Goal: Task Accomplishment & Management: Use online tool/utility

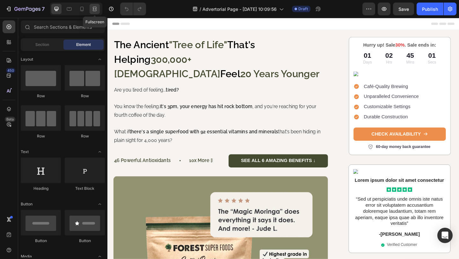
click at [92, 12] on div at bounding box center [95, 9] width 10 height 10
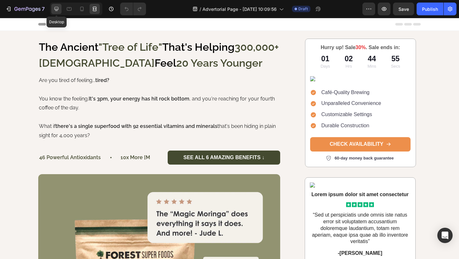
click at [53, 9] on div at bounding box center [56, 9] width 10 height 10
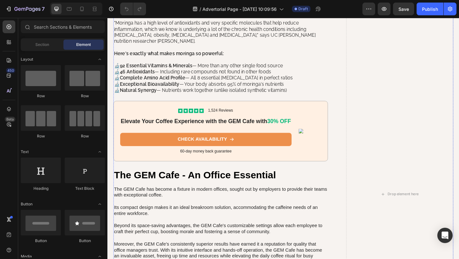
scroll to position [1012, 0]
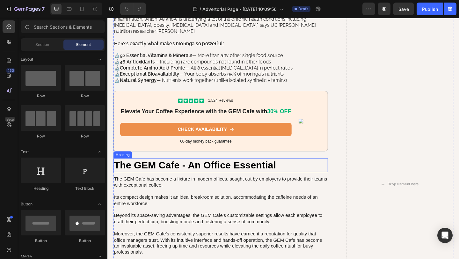
click at [175, 171] on h2 "The GEM Cafe - An Office Essential" at bounding box center [230, 178] width 233 height 15
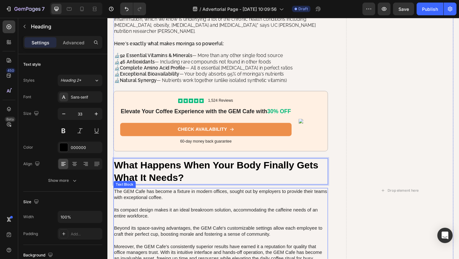
click at [183, 203] on p "The GEM Cafe has become a fixture in modern offices, sought out by employers to…" at bounding box center [230, 246] width 232 height 86
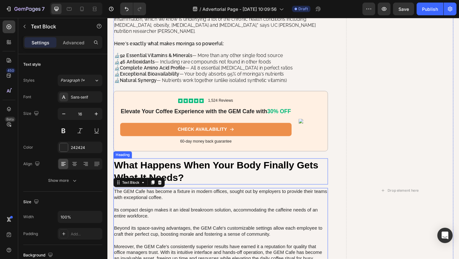
click at [183, 172] on p "What Happens When Your Body Finally Gets What It Needs?" at bounding box center [230, 184] width 232 height 27
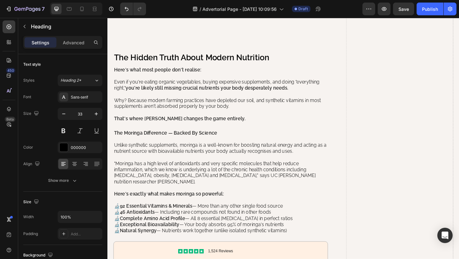
scroll to position [843, 0]
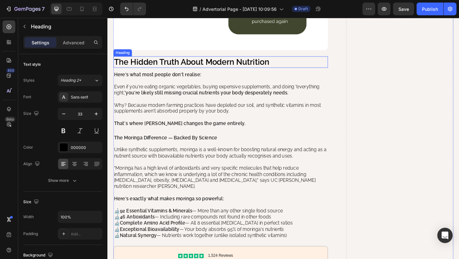
click at [179, 68] on h2 "The Hidden Truth About Modern Nutrition" at bounding box center [230, 66] width 233 height 12
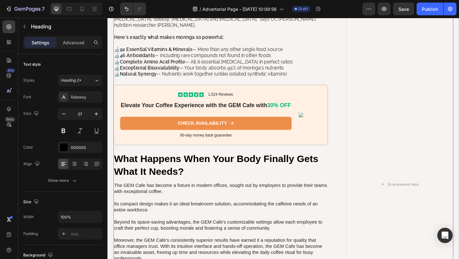
scroll to position [1020, 0]
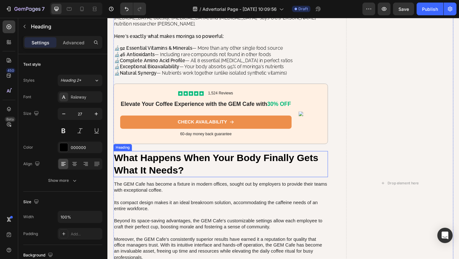
click at [169, 166] on p "What Happens When Your Body Finally Gets What It Needs?" at bounding box center [230, 176] width 232 height 27
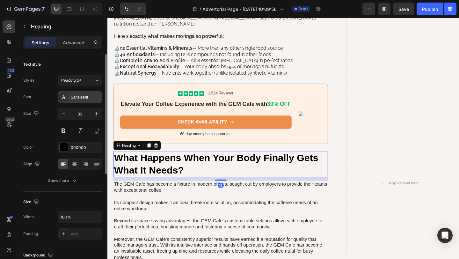
click at [78, 99] on div "Sans-serif" at bounding box center [86, 97] width 30 height 6
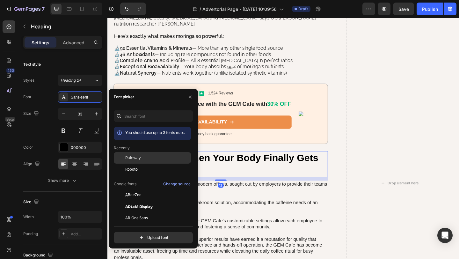
click at [139, 157] on span "Raleway" at bounding box center [133, 158] width 16 height 6
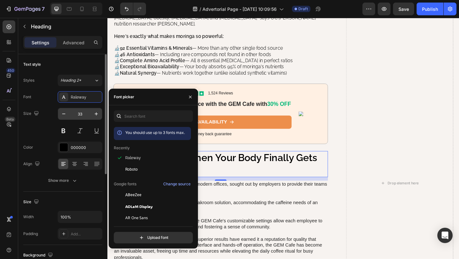
click at [87, 115] on input "33" at bounding box center [79, 113] width 21 height 11
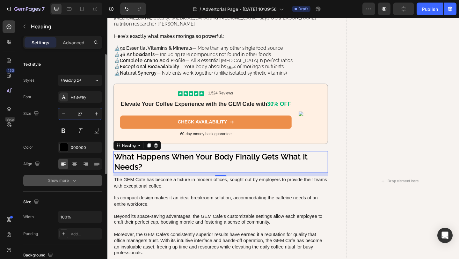
type input "27"
click at [73, 184] on button "Show more" at bounding box center [62, 180] width 79 height 11
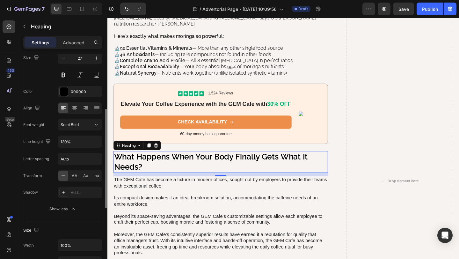
scroll to position [126, 0]
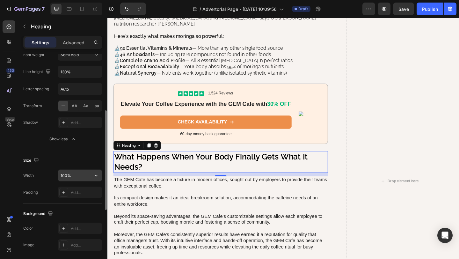
click at [73, 176] on input "100%" at bounding box center [80, 175] width 44 height 11
type input "70%"
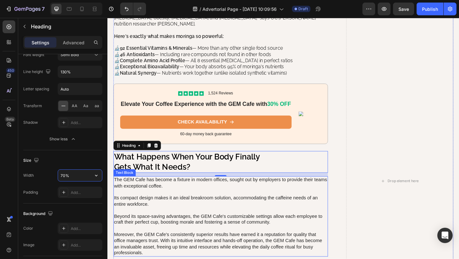
click at [166, 203] on p "The GEM Cafe has become a fixture in modern offices, sought out by employers to…" at bounding box center [230, 234] width 232 height 86
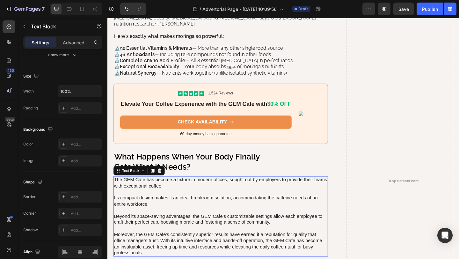
click at [166, 203] on p "The GEM Cafe has become a fixture in modern offices, sought out by employers to…" at bounding box center [230, 234] width 232 height 86
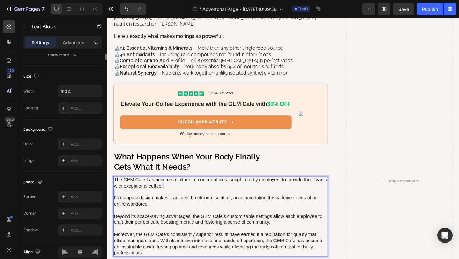
scroll to position [0, 0]
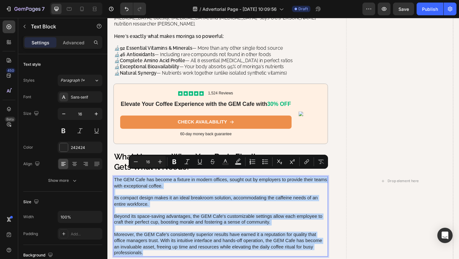
drag, startPoint x: 149, startPoint y: 267, endPoint x: 115, endPoint y: 187, distance: 86.0
click at [115, 191] on p "The GEM Cafe has become a fixture in modern offices, sought out by employers to…" at bounding box center [230, 234] width 232 height 86
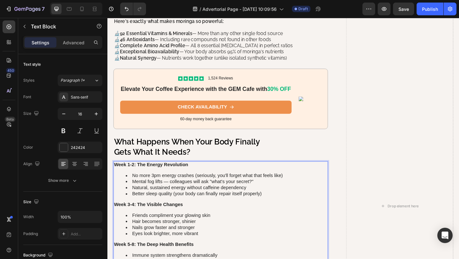
scroll to position [1098, 0]
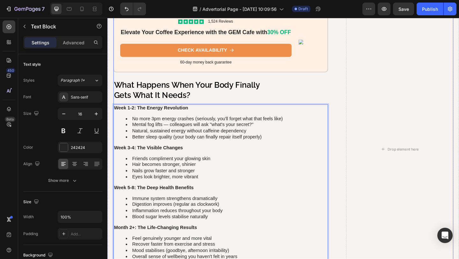
click at [212, 103] on div "Why Haven't You Heard About This Nutritional Goldmine? Heading For thousands of…" at bounding box center [230, 160] width 233 height 1417
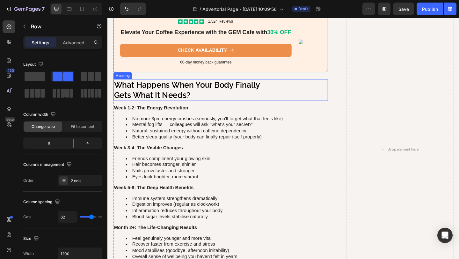
click at [201, 91] on p "What Happens When Your Body Finally Gets What It Needs?" at bounding box center [195, 96] width 162 height 22
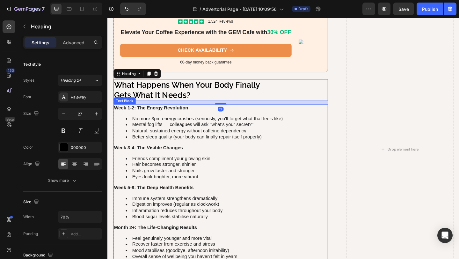
click at [171, 131] on li "Mental fog lifts — colleagues will ask "what's your secret?"" at bounding box center [236, 134] width 219 height 7
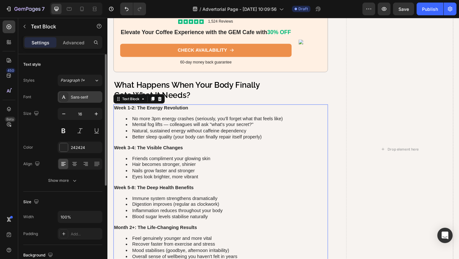
click at [69, 97] on div "Sans-serif" at bounding box center [80, 96] width 45 height 11
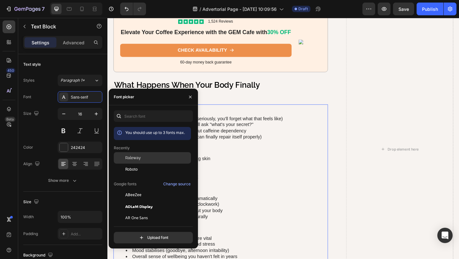
click at [141, 156] on div "Raleway" at bounding box center [157, 158] width 64 height 6
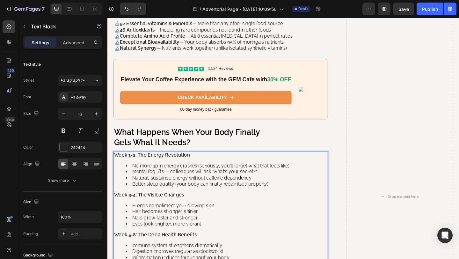
scroll to position [986, 0]
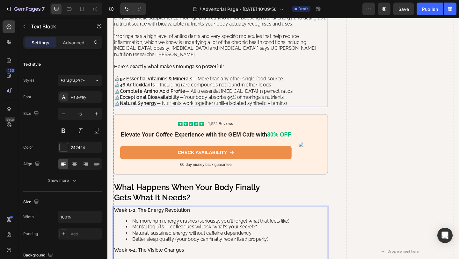
click at [238, 83] on p "🔬 92 Essential Vitamins & Minerals — More than any other single food source 🔬 4…" at bounding box center [230, 97] width 232 height 33
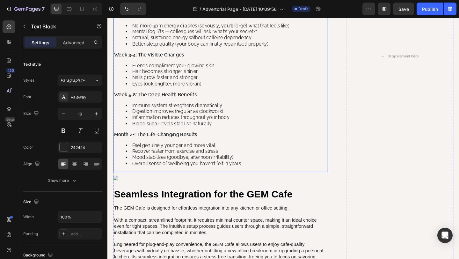
scroll to position [1210, 0]
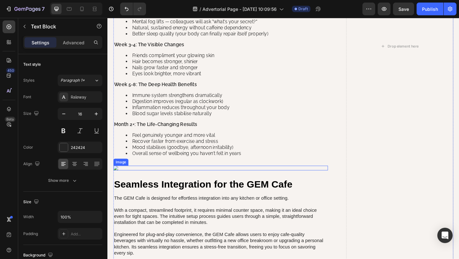
click at [116, 179] on img at bounding box center [230, 181] width 233 height 5
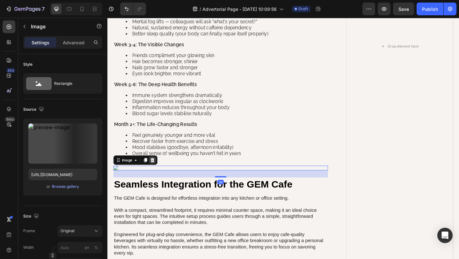
click at [154, 170] on icon at bounding box center [156, 172] width 5 height 5
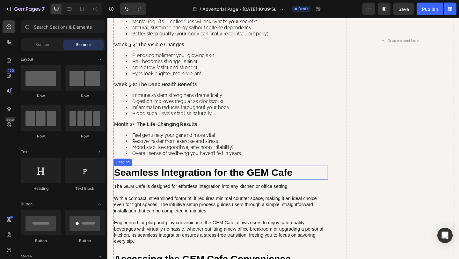
click at [138, 179] on h2 "Seamless Integration for the GEM Cafe" at bounding box center [230, 186] width 233 height 15
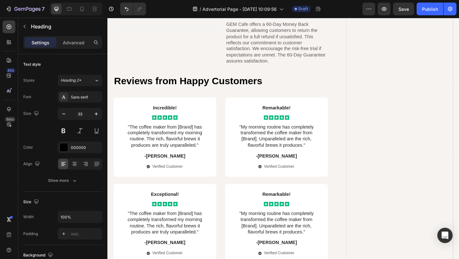
scroll to position [1645, 0]
click at [230, 116] on div "Incredible! Text Block Icon Icon Icon Icon Icon Icon List "The coffee maker fro…" at bounding box center [230, 147] width 233 height 87
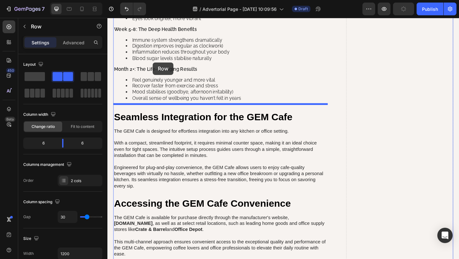
scroll to position [1241, 0]
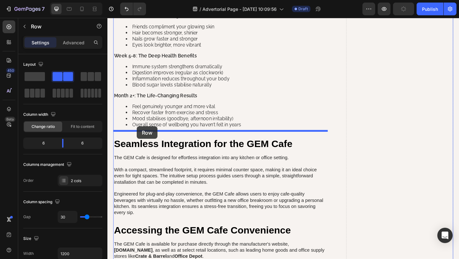
drag, startPoint x: 121, startPoint y: 179, endPoint x: 139, endPoint y: 136, distance: 47.2
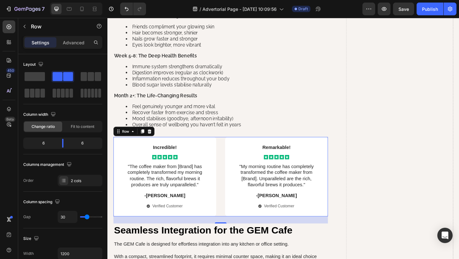
click at [228, 152] on div "Incredible! Text Block Icon Icon Icon Icon Icon Icon List "The coffee maker fro…" at bounding box center [230, 190] width 233 height 87
click at [66, 217] on input "30" at bounding box center [67, 216] width 19 height 11
type input "1"
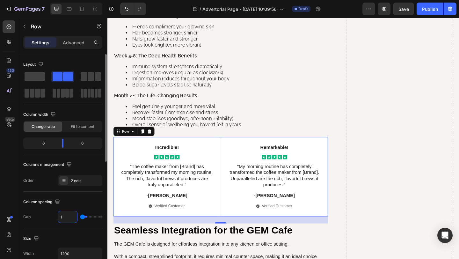
type input "10"
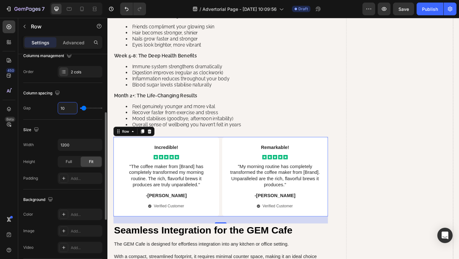
scroll to position [113, 0]
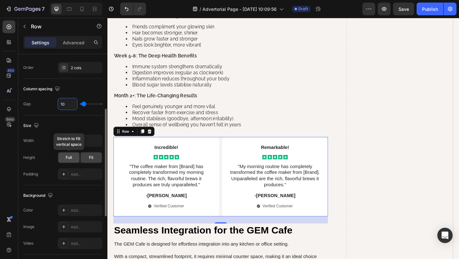
type input "10"
click at [70, 155] on span "Full" at bounding box center [69, 158] width 6 height 6
click at [99, 138] on icon "button" at bounding box center [96, 140] width 6 height 6
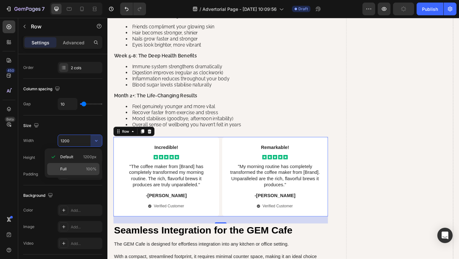
click at [69, 171] on p "Full 100%" at bounding box center [78, 169] width 36 height 6
type input "100%"
click at [230, 163] on div "Incredible! Text Block Icon Icon Icon Icon Icon Icon List "The coffee maker fro…" at bounding box center [230, 190] width 233 height 87
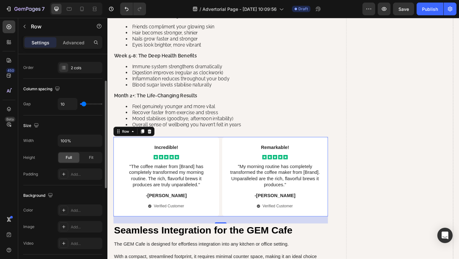
scroll to position [0, 0]
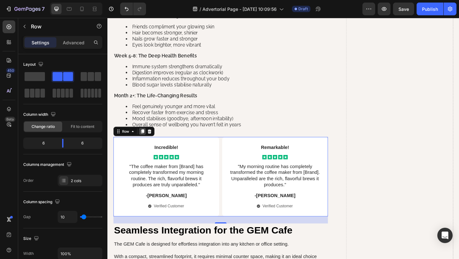
click at [144, 139] on icon at bounding box center [145, 141] width 5 height 5
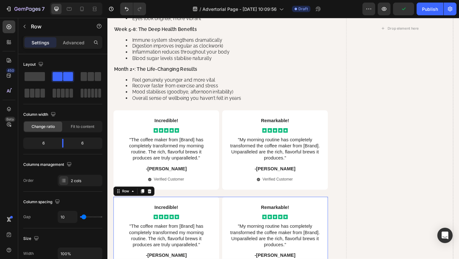
scroll to position [1254, 0]
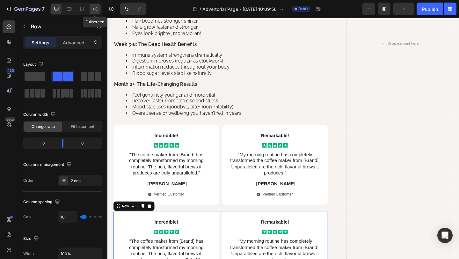
click at [95, 10] on icon at bounding box center [94, 9] width 2 height 2
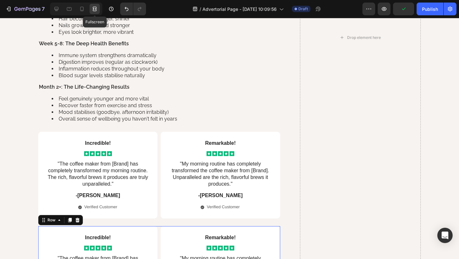
scroll to position [1251, 0]
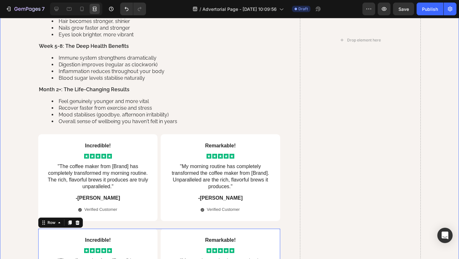
click at [29, 81] on div "Why Haven't You Heard About This Nutritional Goldmine? Heading For thousands of…" at bounding box center [229, 40] width 446 height 1482
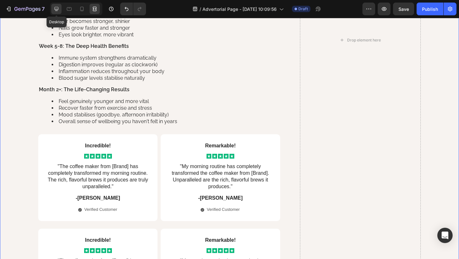
click at [61, 11] on div at bounding box center [56, 9] width 10 height 10
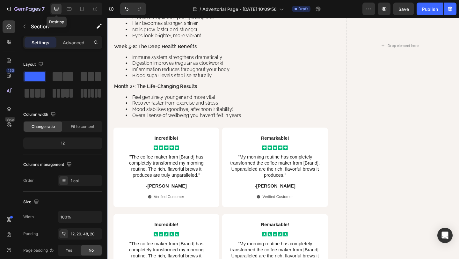
scroll to position [1254, 0]
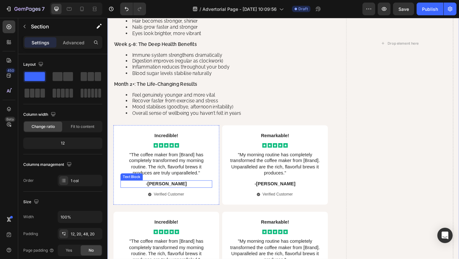
click at [169, 195] on p "-[PERSON_NAME]" at bounding box center [171, 198] width 99 height 7
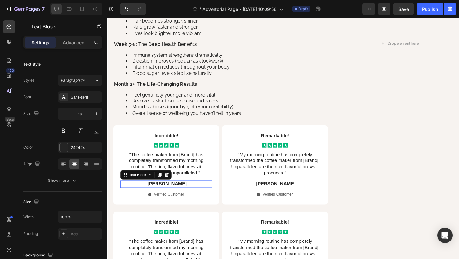
click at [169, 195] on p "-[PERSON_NAME]" at bounding box center [171, 198] width 99 height 7
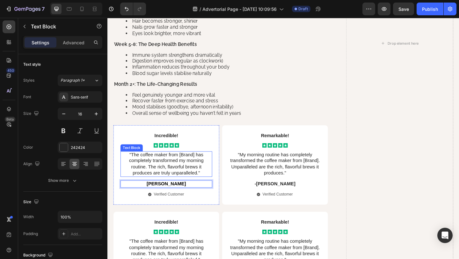
click at [155, 166] on p ""The coffee maker from [Brand] has completely transformed my morning routine. T…" at bounding box center [171, 177] width 99 height 26
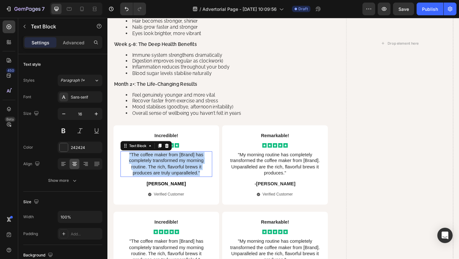
click at [155, 166] on p ""The coffee maker from [Brand] has completely transformed my morning routine. T…" at bounding box center [171, 177] width 99 height 26
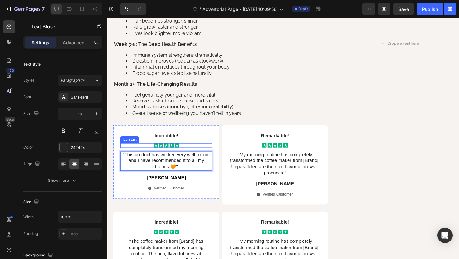
click at [143, 154] on div "Icon Icon Icon Icon Icon" at bounding box center [171, 156] width 100 height 5
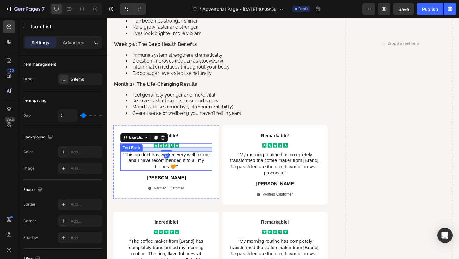
click at [149, 168] on p ""This product has worked very well for me and I have recommended it to all my f…" at bounding box center [171, 174] width 99 height 20
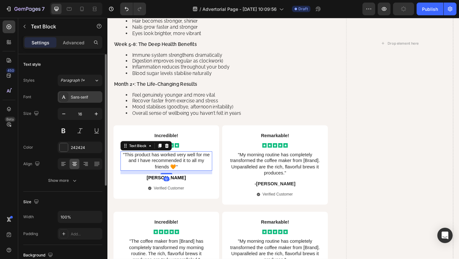
click at [75, 98] on div "Sans-serif" at bounding box center [86, 97] width 30 height 6
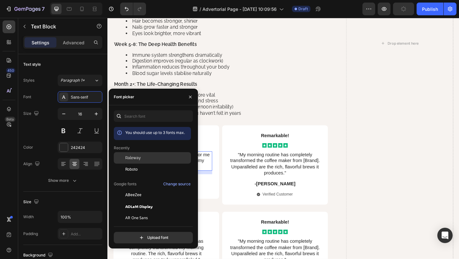
click at [143, 160] on div "Raleway" at bounding box center [157, 158] width 64 height 6
click at [226, 201] on div "Incredible! Text Block Icon Icon Icon Icon Icon Icon List "This product has wor…" at bounding box center [171, 175] width 115 height 80
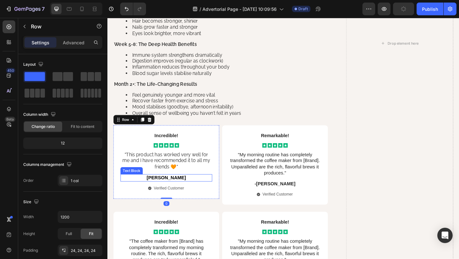
click at [167, 189] on span "[PERSON_NAME]" at bounding box center [171, 191] width 43 height 5
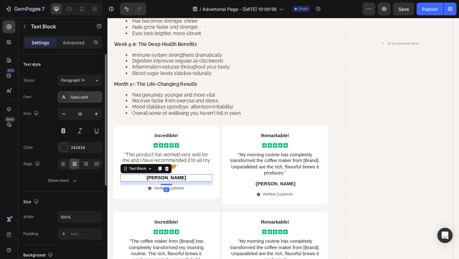
click at [72, 99] on div "Sans-serif" at bounding box center [86, 97] width 30 height 6
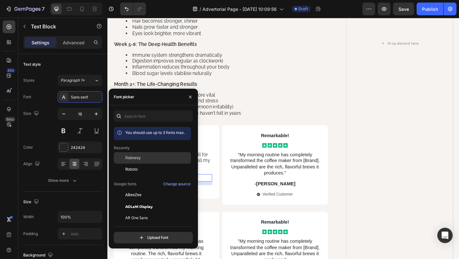
click at [135, 156] on span "Raleway" at bounding box center [133, 158] width 16 height 6
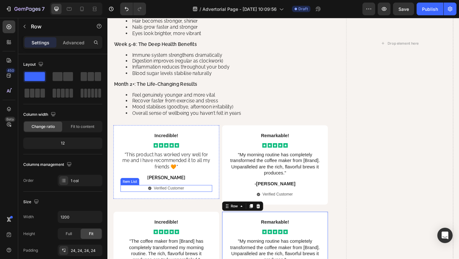
click at [181, 201] on p "Verified Customer" at bounding box center [174, 203] width 33 height 5
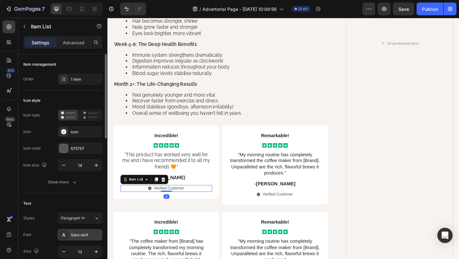
click at [71, 236] on div "Sans-serif" at bounding box center [86, 235] width 30 height 6
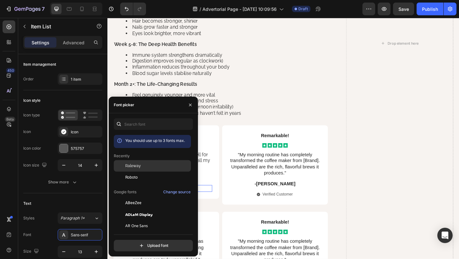
click at [126, 163] on span "Raleway" at bounding box center [133, 166] width 16 height 6
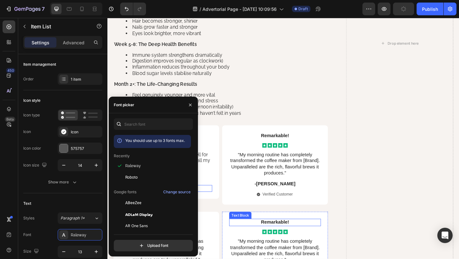
click at [231, 220] on div "Why Haven't You Heard About This Nutritional Goldmine? Heading For thousands of…" at bounding box center [230, 45] width 233 height 1498
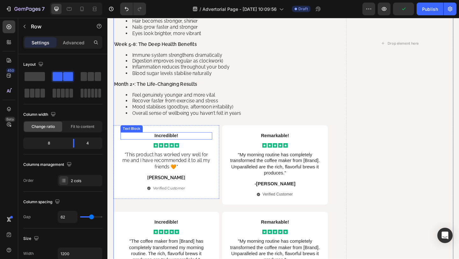
click at [169, 143] on p "Incredible!" at bounding box center [171, 146] width 99 height 7
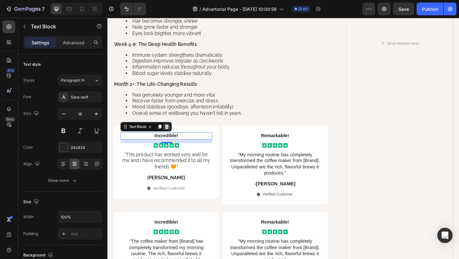
click at [170, 134] on icon at bounding box center [171, 136] width 5 height 5
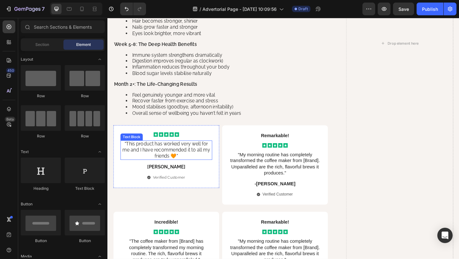
click at [164, 157] on p ""This product has worked very well for me and I have recommended it to all my f…" at bounding box center [171, 162] width 99 height 20
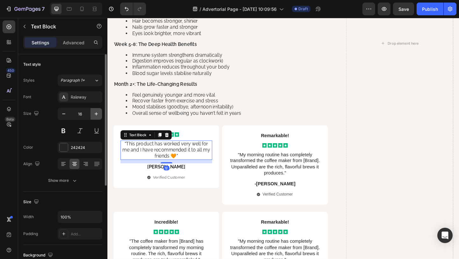
click at [97, 112] on icon "button" at bounding box center [96, 114] width 6 height 6
type input "18"
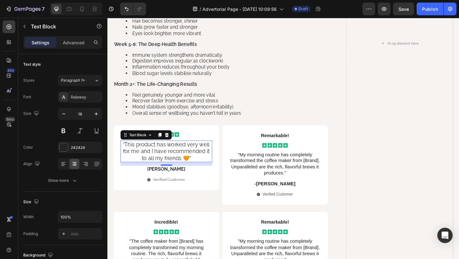
click at [170, 181] on div "12" at bounding box center [171, 183] width 6 height 5
click at [155, 179] on p "[PERSON_NAME]" at bounding box center [171, 182] width 99 height 7
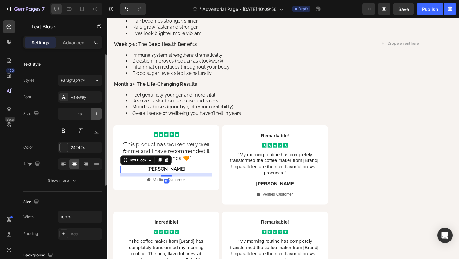
click at [97, 113] on icon "button" at bounding box center [96, 114] width 6 height 6
click at [65, 113] on icon "button" at bounding box center [64, 114] width 6 height 6
type input "16"
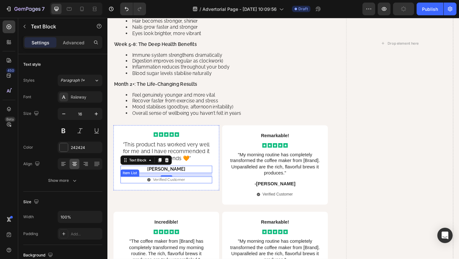
click at [162, 191] on p "Verified Customer" at bounding box center [174, 193] width 35 height 5
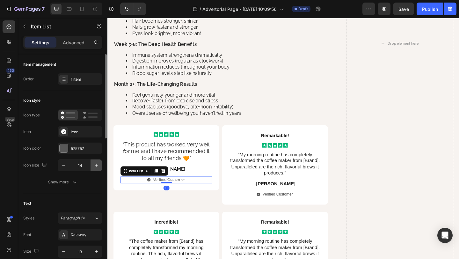
click at [95, 166] on icon "button" at bounding box center [96, 165] width 6 height 6
click at [61, 167] on icon "button" at bounding box center [64, 165] width 6 height 6
type input "14"
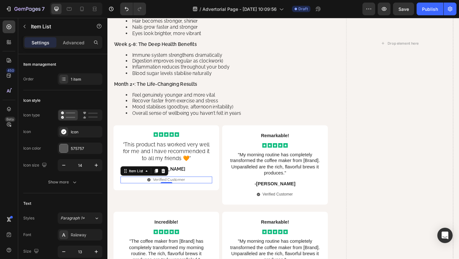
click at [185, 191] on p "Verified Customer" at bounding box center [174, 193] width 35 height 5
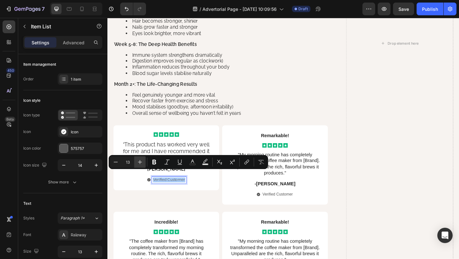
click at [141, 162] on icon "Editor contextual toolbar" at bounding box center [140, 162] width 4 height 4
click at [118, 161] on icon "Editor contextual toolbar" at bounding box center [116, 162] width 6 height 6
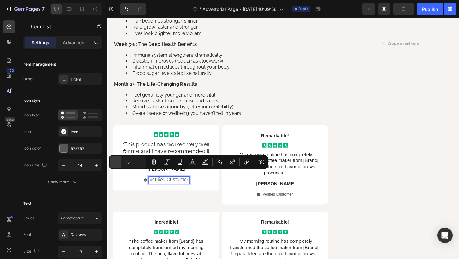
type input "14"
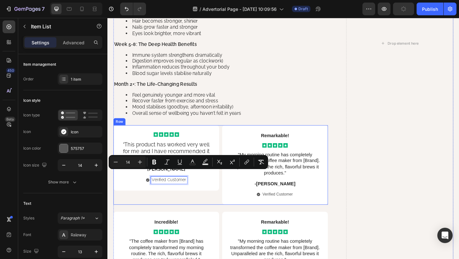
click at [138, 202] on div "Icon Icon Icon Icon Icon Icon List "This product has worked very well for me an…" at bounding box center [171, 178] width 115 height 87
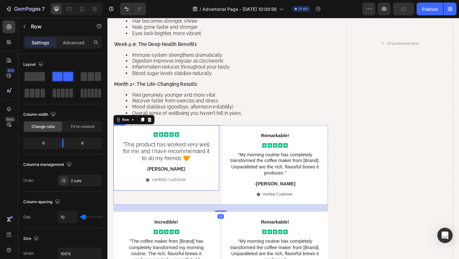
click at [227, 142] on div "Icon Icon Icon Icon Icon Icon List "This product has worked very well for me an…" at bounding box center [171, 170] width 115 height 71
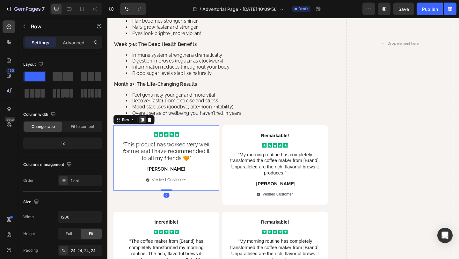
click at [145, 125] on div at bounding box center [146, 129] width 8 height 8
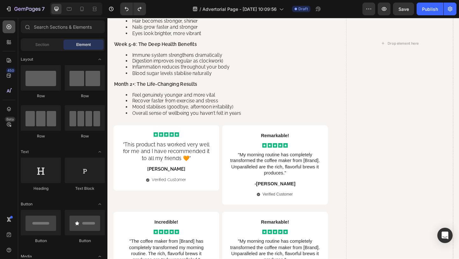
click at [7, 26] on icon at bounding box center [9, 27] width 6 height 6
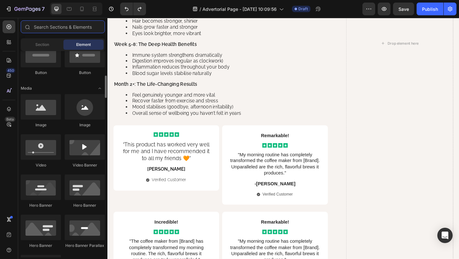
scroll to position [175, 0]
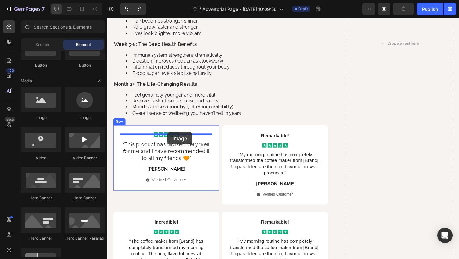
drag, startPoint x: 179, startPoint y: 135, endPoint x: 172, endPoint y: 142, distance: 9.3
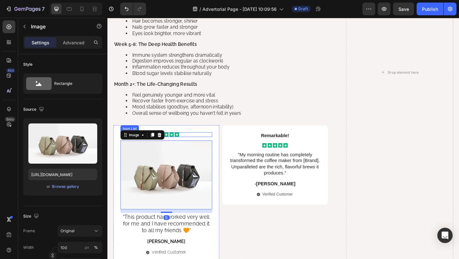
click at [193, 142] on div "Icon Icon Icon Icon Icon" at bounding box center [171, 144] width 100 height 5
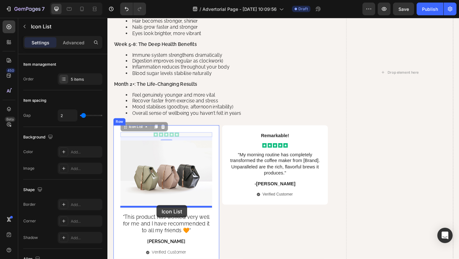
drag, startPoint x: 137, startPoint y: 130, endPoint x: 161, endPoint y: 222, distance: 94.6
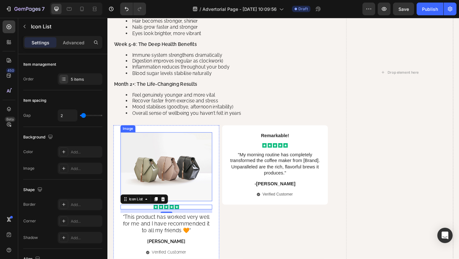
click at [166, 163] on img at bounding box center [171, 179] width 100 height 75
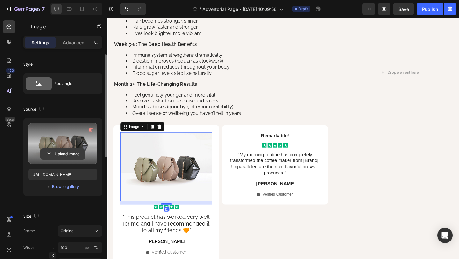
click at [58, 153] on input "file" at bounding box center [63, 154] width 44 height 11
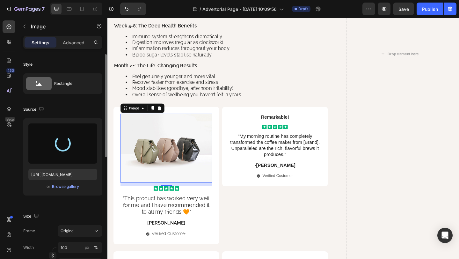
type input "[URL][DOMAIN_NAME]"
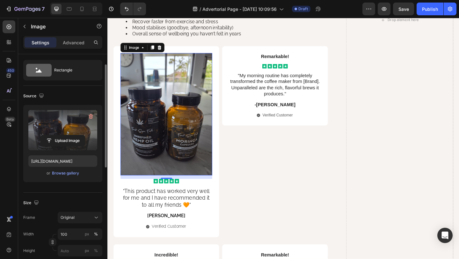
scroll to position [26, 0]
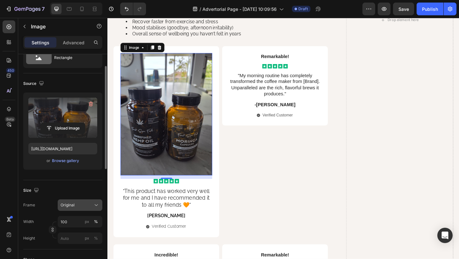
click at [61, 204] on span "Original" at bounding box center [68, 205] width 14 height 6
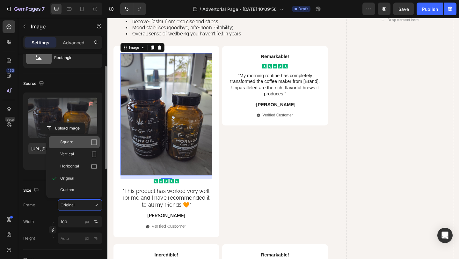
click at [67, 141] on span "Square" at bounding box center [66, 142] width 13 height 6
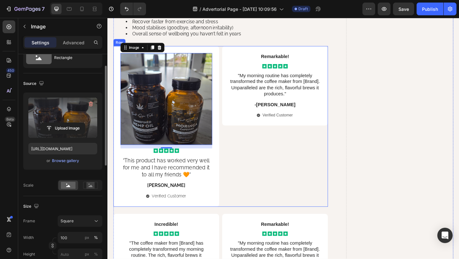
click at [299, 150] on div "Remarkable! Text Block Icon Icon Icon Icon Icon Icon List "My morning routine h…" at bounding box center [289, 135] width 115 height 175
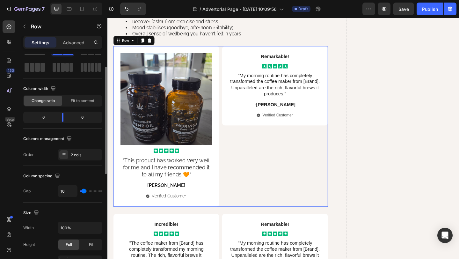
scroll to position [0, 0]
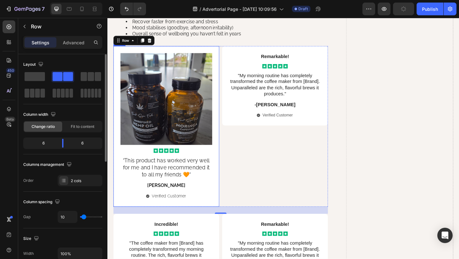
click at [223, 55] on div "Image Icon Icon Icon Icon Icon Icon List "This product has worked very well for…" at bounding box center [171, 135] width 115 height 175
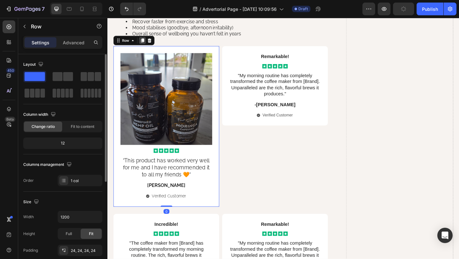
click at [145, 40] on icon at bounding box center [145, 42] width 5 height 5
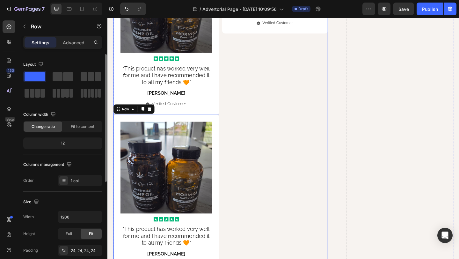
scroll to position [1369, 0]
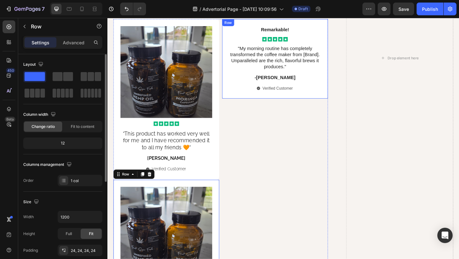
click at [237, 68] on div "Remarkable! Text Block Icon Icon Icon Icon Icon Icon List "My morning routine h…" at bounding box center [289, 62] width 115 height 87
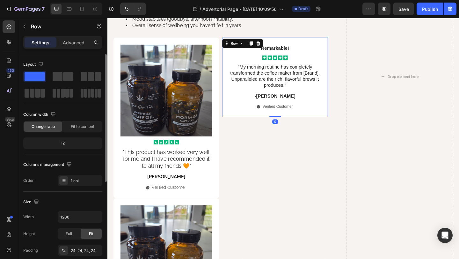
scroll to position [1336, 0]
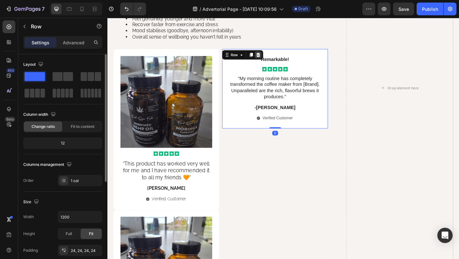
click at [271, 56] on icon at bounding box center [271, 58] width 4 height 4
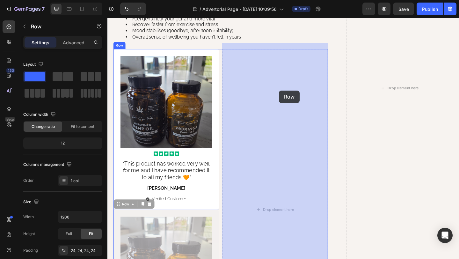
drag, startPoint x: 125, startPoint y: 216, endPoint x: 294, endPoint y: 97, distance: 206.2
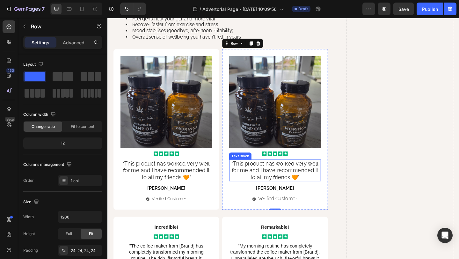
click at [278, 184] on p ""This product has worked very well for me and I have recommended it to all my f…" at bounding box center [289, 183] width 99 height 22
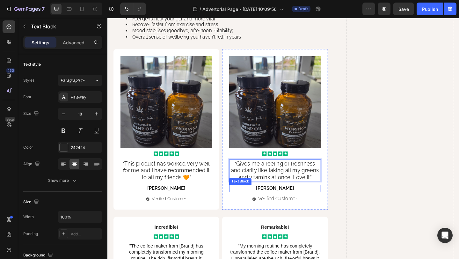
click at [289, 200] on span "[PERSON_NAME]" at bounding box center [289, 203] width 41 height 6
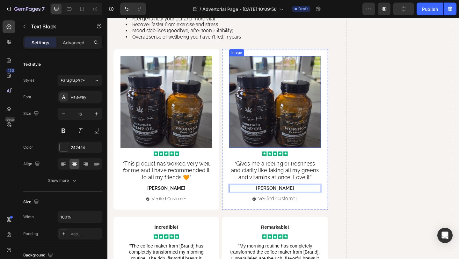
click at [282, 108] on img at bounding box center [290, 109] width 100 height 100
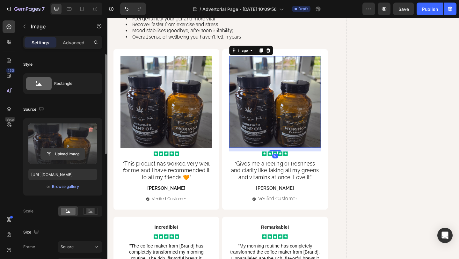
click at [54, 157] on input "file" at bounding box center [63, 154] width 44 height 11
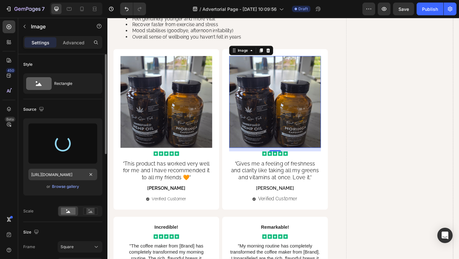
type input "[URL][DOMAIN_NAME]"
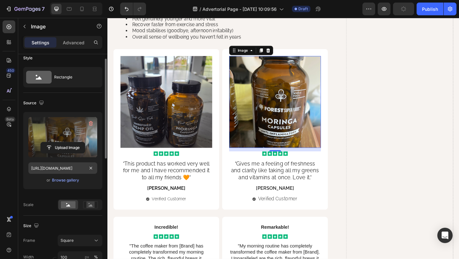
scroll to position [8, 0]
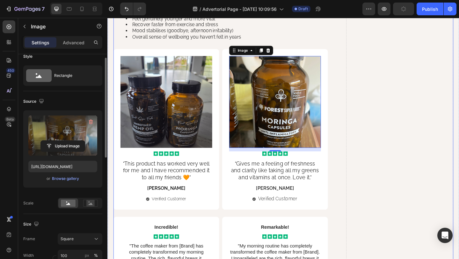
click at [419, 135] on div "Drop element here" at bounding box center [425, 7] width 117 height 1586
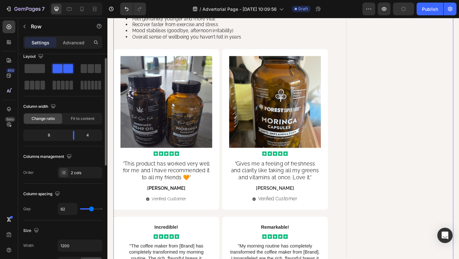
scroll to position [0, 0]
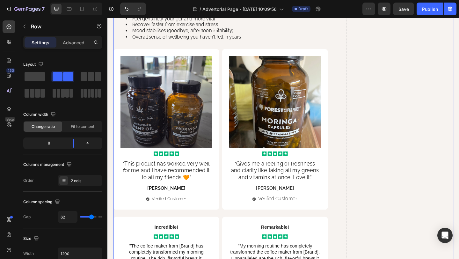
click at [459, 84] on div "Drop element here" at bounding box center [425, 7] width 117 height 1586
click at [3, 28] on div at bounding box center [9, 26] width 13 height 13
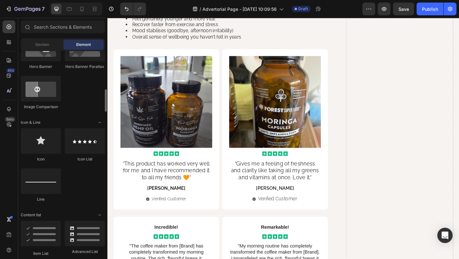
scroll to position [347, 0]
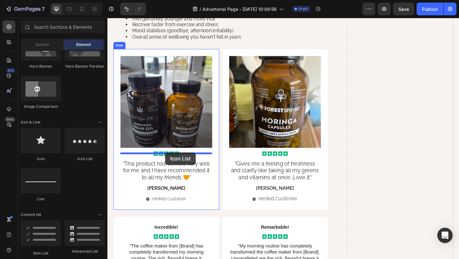
drag, startPoint x: 170, startPoint y: 164, endPoint x: 270, endPoint y: 172, distance: 100.1
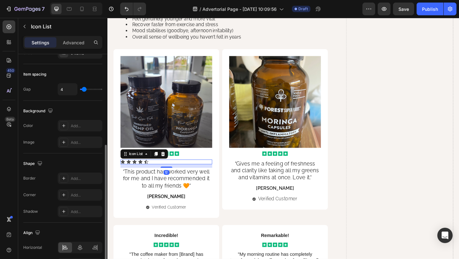
scroll to position [68, 0]
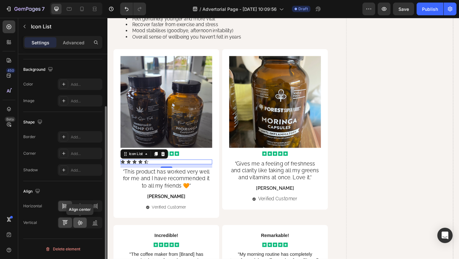
click at [80, 221] on icon at bounding box center [80, 223] width 5 height 4
click at [81, 207] on icon at bounding box center [80, 206] width 6 height 6
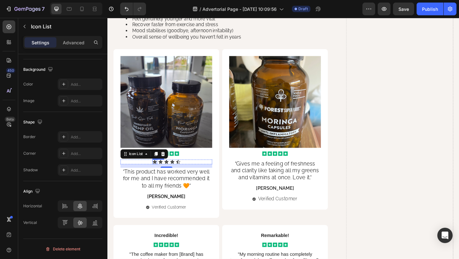
click at [159, 172] on icon at bounding box center [159, 174] width 4 height 4
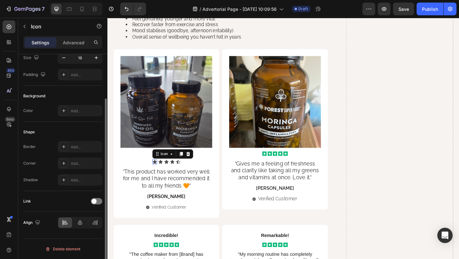
scroll to position [0, 0]
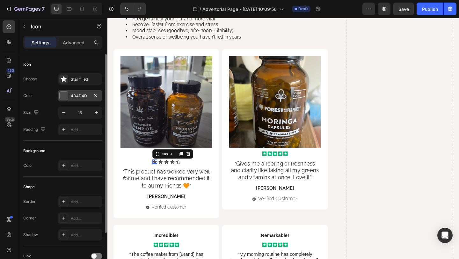
click at [63, 96] on div at bounding box center [64, 95] width 8 height 8
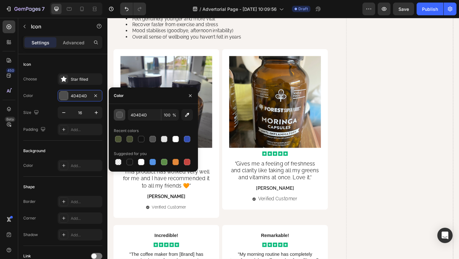
click at [119, 116] on div "button" at bounding box center [120, 115] width 6 height 6
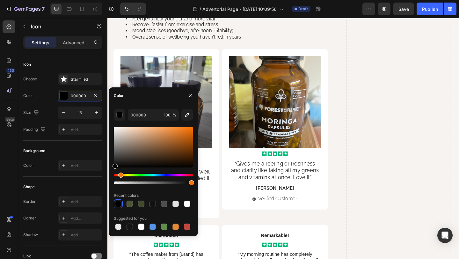
click at [120, 175] on div "Hue" at bounding box center [120, 174] width 5 height 5
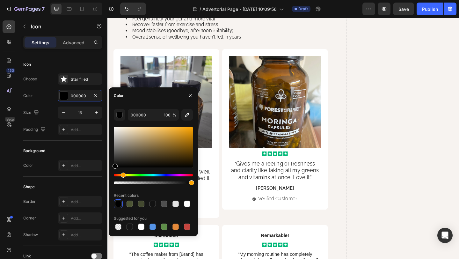
click at [122, 175] on div "Hue" at bounding box center [123, 174] width 5 height 5
drag, startPoint x: 171, startPoint y: 139, endPoint x: 171, endPoint y: 112, distance: 26.8
click at [171, 112] on div "000000 100 % Recent colors Suggested for you" at bounding box center [153, 170] width 79 height 122
type input "FFBE47"
click at [190, 98] on icon "button" at bounding box center [190, 95] width 5 height 5
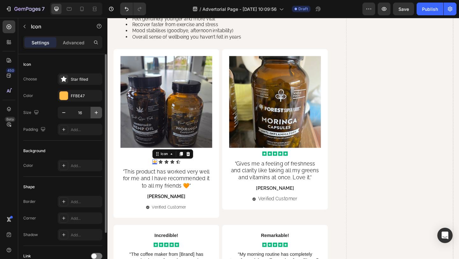
click at [92, 111] on button "button" at bounding box center [96, 112] width 11 height 11
type input "20"
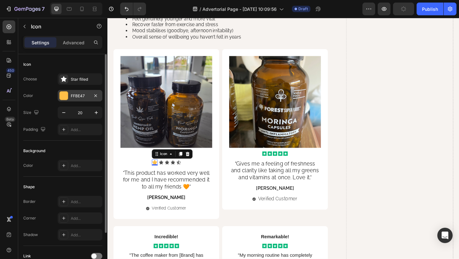
click at [72, 97] on div "FFBE47" at bounding box center [80, 96] width 18 height 6
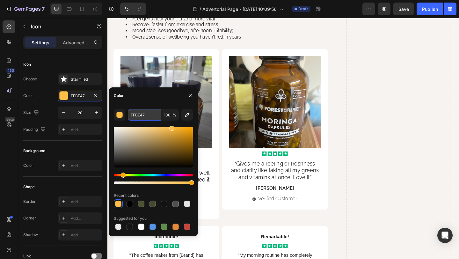
click at [145, 120] on input "FFBE47" at bounding box center [144, 114] width 33 height 11
click at [146, 118] on input "FFBE47" at bounding box center [144, 114] width 33 height 11
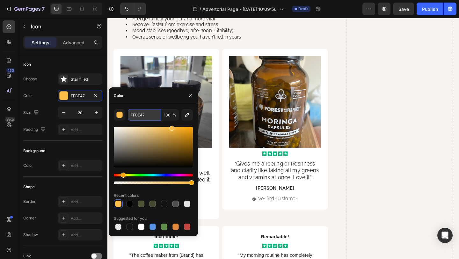
click at [146, 118] on input "FFBE47" at bounding box center [144, 114] width 33 height 11
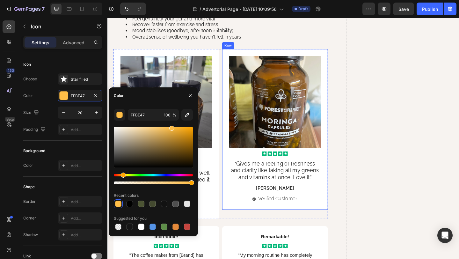
click at [236, 175] on div "Image Icon Icon Icon Icon Icon Icon List "Gives me a feeling of freshness and c…" at bounding box center [289, 139] width 115 height 175
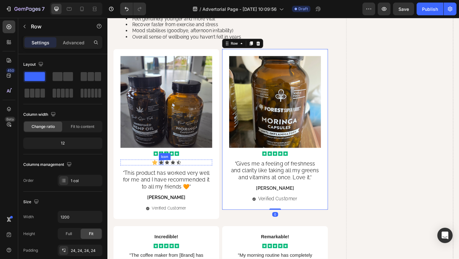
click at [165, 173] on icon at bounding box center [166, 175] width 4 height 4
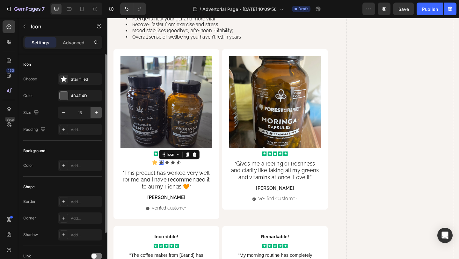
click at [92, 113] on button "button" at bounding box center [96, 112] width 11 height 11
type input "20"
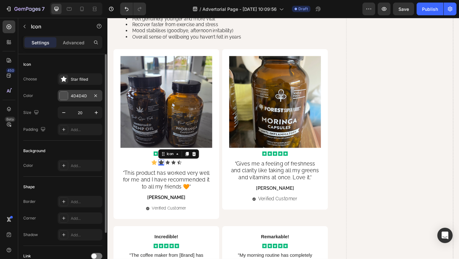
click at [79, 95] on div "4D4D4D" at bounding box center [80, 96] width 18 height 6
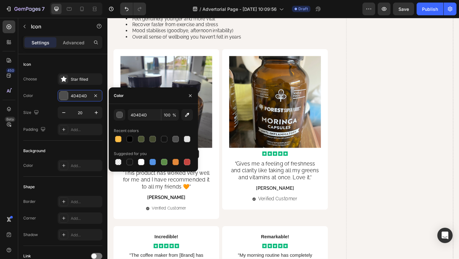
click at [123, 140] on div at bounding box center [153, 139] width 79 height 9
click at [118, 140] on div at bounding box center [118, 139] width 6 height 6
type input "FFBE47"
click at [216, 183] on p ""This product has worked very well for me and I have recommended it to all my f…" at bounding box center [171, 194] width 99 height 22
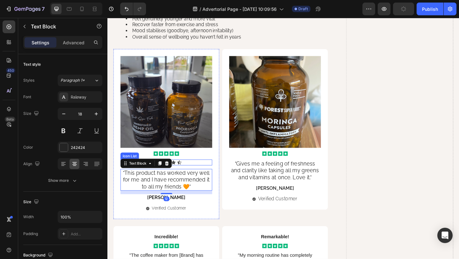
click at [187, 172] on div "Icon Icon Icon Icon Icon" at bounding box center [171, 175] width 100 height 6
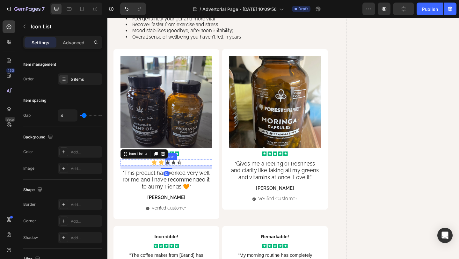
click at [172, 173] on icon at bounding box center [173, 175] width 4 height 4
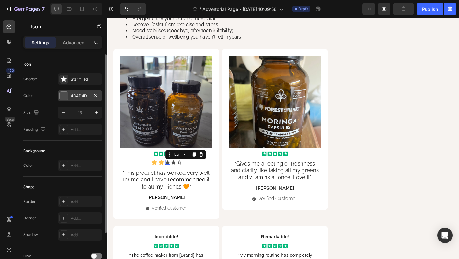
click at [76, 99] on div "4D4D4D" at bounding box center [80, 95] width 45 height 11
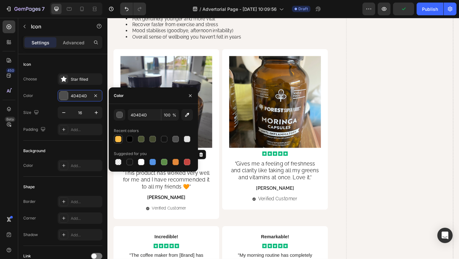
click at [117, 140] on div at bounding box center [118, 139] width 6 height 6
type input "FFBE47"
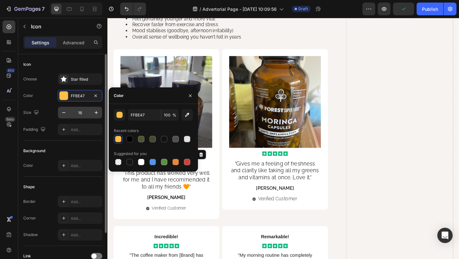
click at [86, 111] on input "16" at bounding box center [79, 112] width 21 height 11
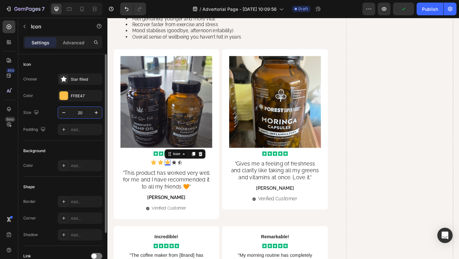
type input "20"
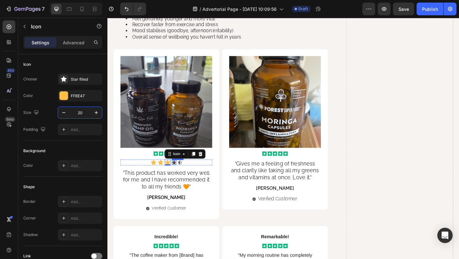
click at [180, 173] on icon at bounding box center [180, 175] width 4 height 4
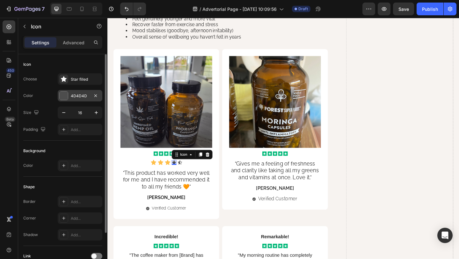
click at [69, 92] on div "4D4D4D" at bounding box center [80, 95] width 45 height 11
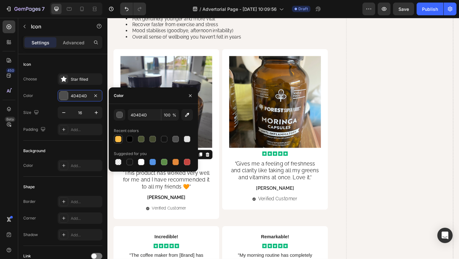
click at [121, 140] on div at bounding box center [118, 139] width 6 height 6
type input "FFBE47"
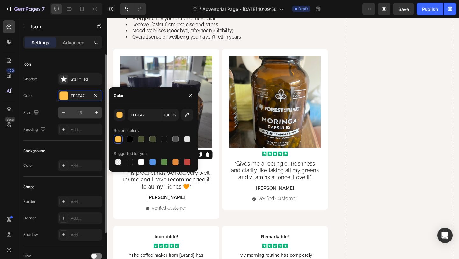
click at [84, 110] on input "16" at bounding box center [79, 112] width 21 height 11
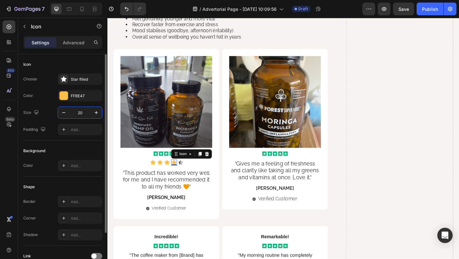
type input "20"
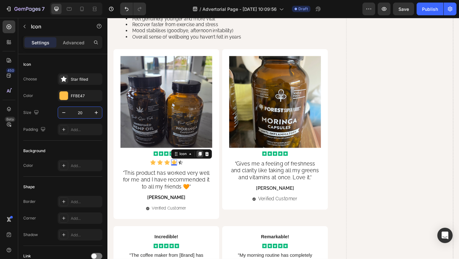
click at [208, 164] on icon at bounding box center [208, 166] width 4 height 4
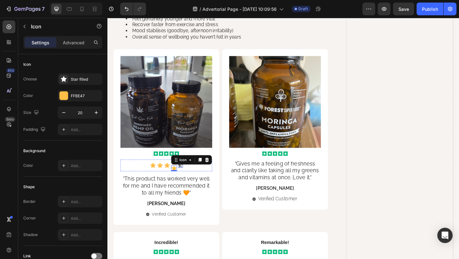
click at [187, 176] on icon at bounding box center [186, 178] width 5 height 5
click at [221, 167] on icon at bounding box center [223, 169] width 5 height 5
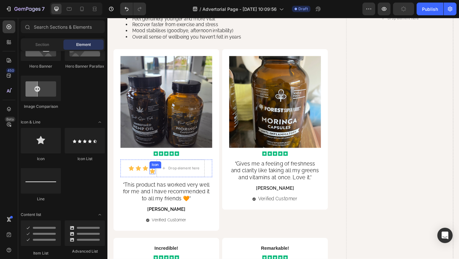
click at [156, 182] on icon at bounding box center [155, 184] width 5 height 5
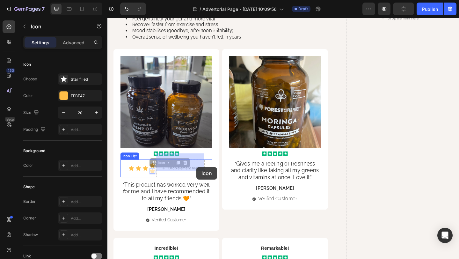
drag, startPoint x: 157, startPoint y: 170, endPoint x: 204, endPoint y: 180, distance: 48.3
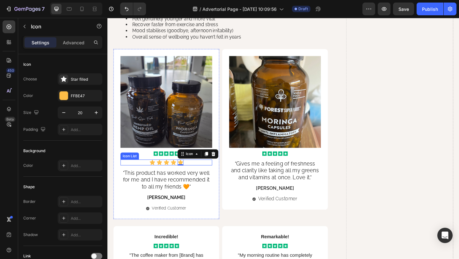
click at [197, 172] on div "Icon Icon Icon Icon Icon 0" at bounding box center [171, 175] width 100 height 6
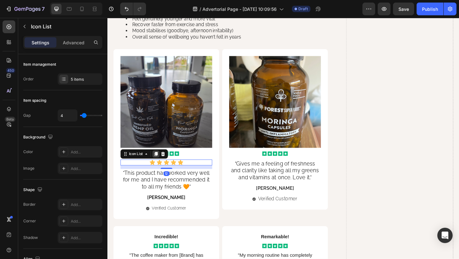
click at [161, 164] on icon at bounding box center [160, 166] width 4 height 4
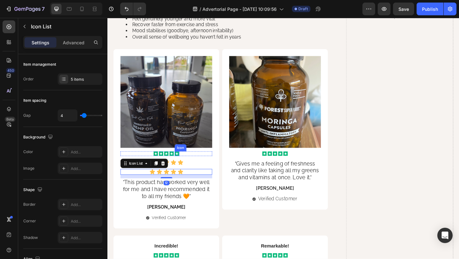
click at [185, 163] on rect at bounding box center [182, 165] width 5 height 5
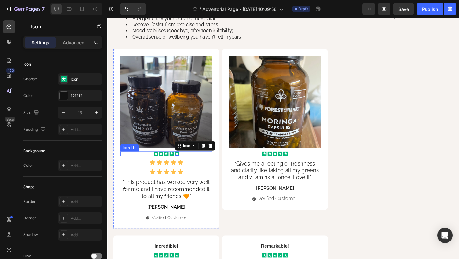
click at [197, 163] on div "Icon Icon Icon Icon Icon 0" at bounding box center [171, 165] width 100 height 5
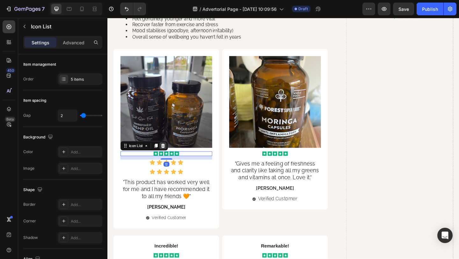
click at [166, 154] on icon at bounding box center [167, 156] width 5 height 5
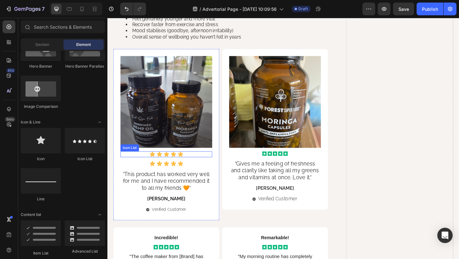
click at [193, 163] on div "Icon Icon Icon Icon Icon" at bounding box center [171, 166] width 100 height 6
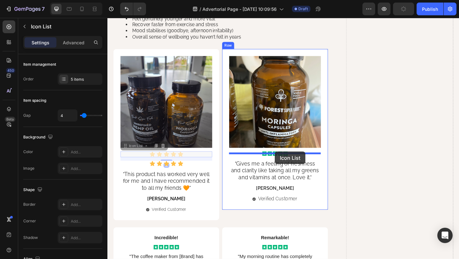
drag, startPoint x: 134, startPoint y: 150, endPoint x: 289, endPoint y: 163, distance: 156.1
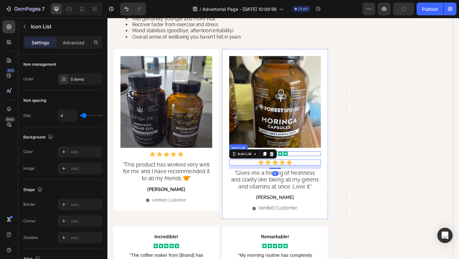
click at [321, 163] on div "Icon Icon Icon Icon Icon" at bounding box center [290, 165] width 100 height 5
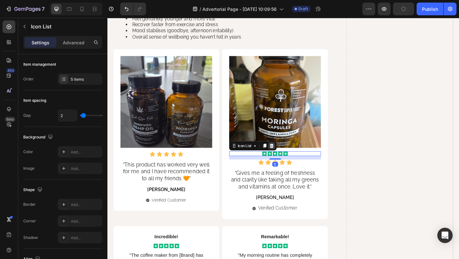
click at [286, 155] on icon at bounding box center [286, 157] width 4 height 4
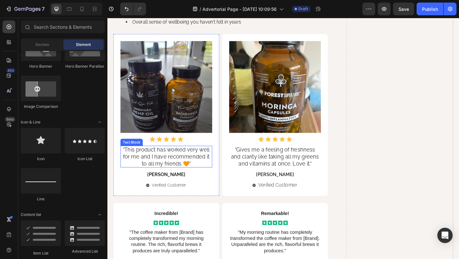
scroll to position [1354, 0]
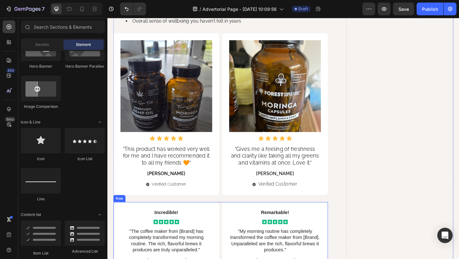
click at [231, 218] on div "Incredible! Text Block Icon Icon Icon Icon Icon Icon List "The coffee maker fro…" at bounding box center [230, 261] width 233 height 87
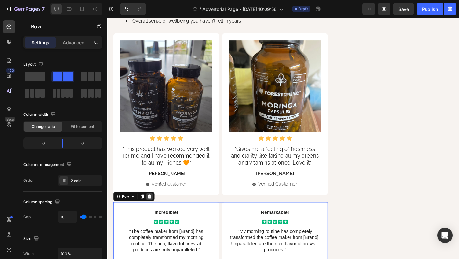
click at [154, 210] on icon at bounding box center [153, 212] width 4 height 4
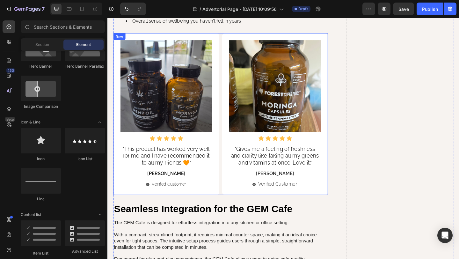
click at [230, 155] on div "Image Icon Icon Icon Icon Icon Icon List "This product has worked very well for…" at bounding box center [230, 122] width 233 height 176
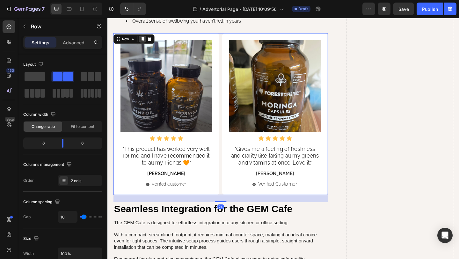
click at [145, 39] on icon at bounding box center [146, 41] width 4 height 4
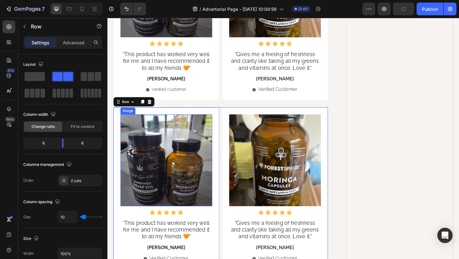
scroll to position [1437, 0]
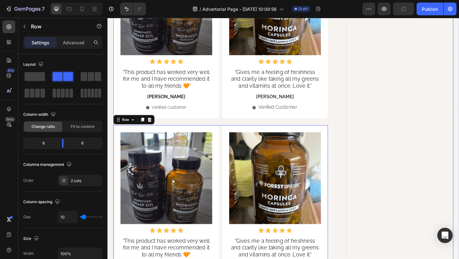
click at [229, 135] on div "Image Icon Icon Icon Icon Icon Icon List "This product has worked very well for…" at bounding box center [230, 223] width 233 height 176
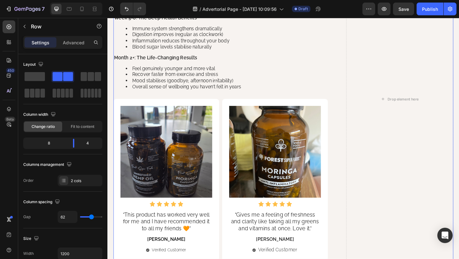
scroll to position [1323, 0]
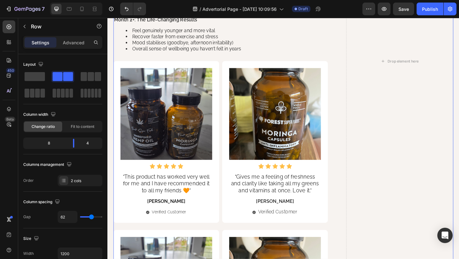
click at [229, 237] on div "Why Haven't You Heard About This Nutritional Goldmine? Heading For thousands of…" at bounding box center [230, 65] width 233 height 1677
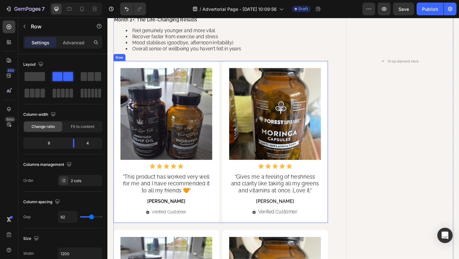
click at [230, 229] on div "Image Icon Icon Icon Icon Icon Icon List "This product has worked very well for…" at bounding box center [230, 153] width 233 height 176
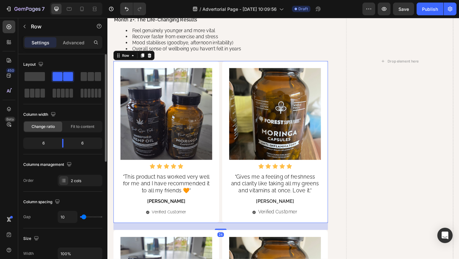
click at [33, 99] on div "Layout" at bounding box center [62, 81] width 79 height 45
click at [31, 94] on span at bounding box center [32, 93] width 5 height 9
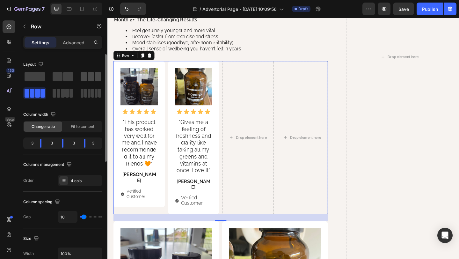
click at [91, 77] on span at bounding box center [91, 76] width 6 height 9
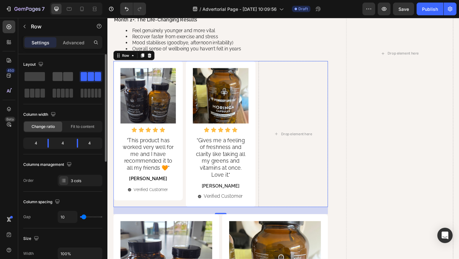
click at [62, 76] on span at bounding box center [58, 76] width 10 height 9
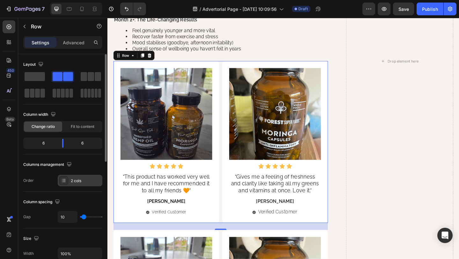
click at [67, 179] on div at bounding box center [63, 180] width 9 height 9
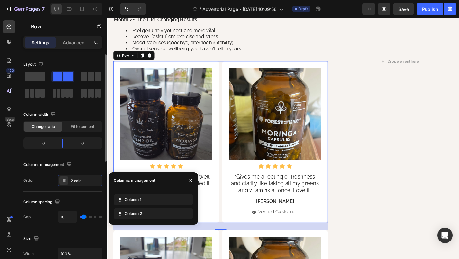
click at [60, 192] on div "Column spacing Gap 10" at bounding box center [62, 210] width 79 height 37
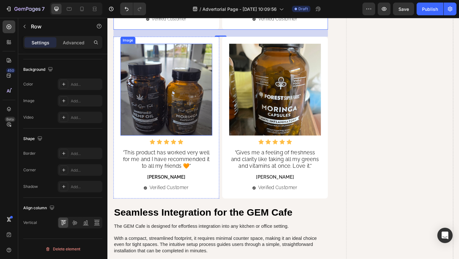
scroll to position [1544, 0]
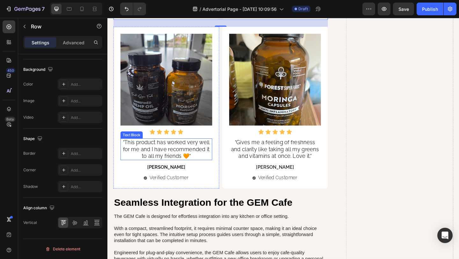
click at [169, 153] on p ""This product has worked very well for me and I have recommended it to all my f…" at bounding box center [171, 161] width 99 height 22
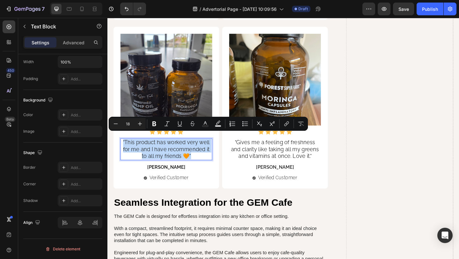
scroll to position [0, 0]
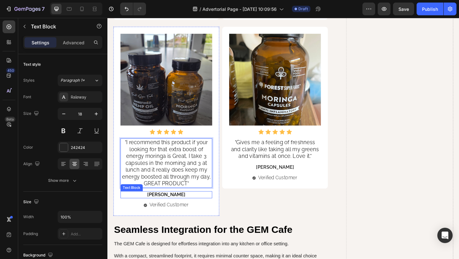
click at [172, 207] on span "[PERSON_NAME]" at bounding box center [171, 210] width 41 height 6
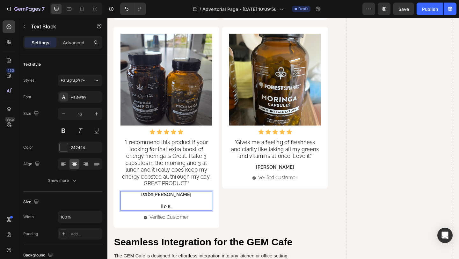
click at [172, 207] on p "[PERSON_NAME]" at bounding box center [171, 210] width 99 height 7
drag, startPoint x: 180, startPoint y: 217, endPoint x: 149, endPoint y: 205, distance: 33.5
click at [149, 206] on div "[PERSON_NAME] lle K." at bounding box center [171, 216] width 100 height 21
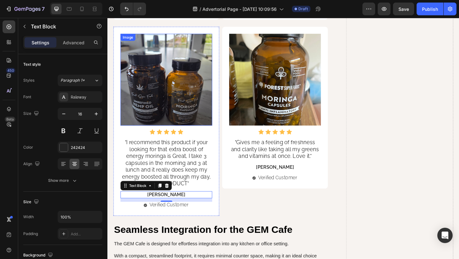
click at [181, 104] on img at bounding box center [171, 85] width 100 height 100
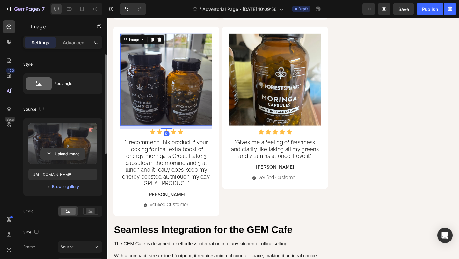
click at [57, 153] on input "file" at bounding box center [63, 154] width 44 height 11
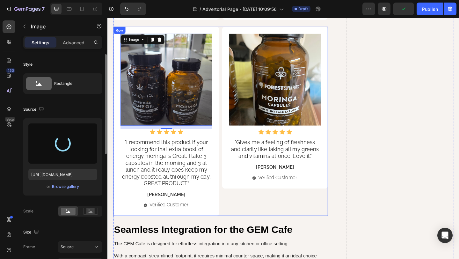
type input "[URL][DOMAIN_NAME]"
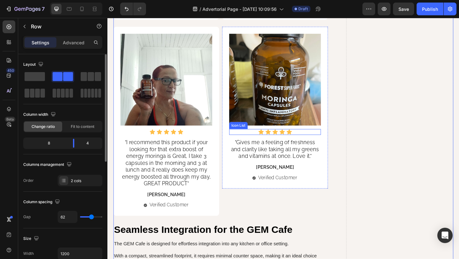
click at [313, 139] on div "Icon Icon Icon Icon Icon" at bounding box center [290, 142] width 100 height 6
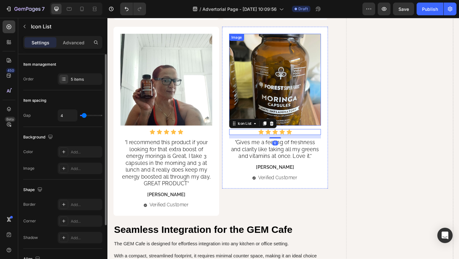
click at [301, 113] on img at bounding box center [290, 85] width 100 height 100
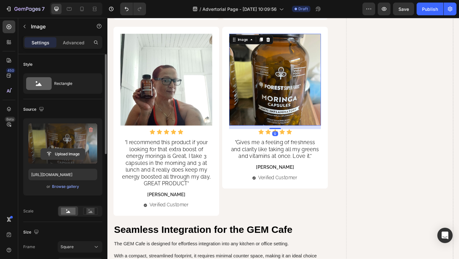
click at [56, 152] on input "file" at bounding box center [63, 154] width 44 height 11
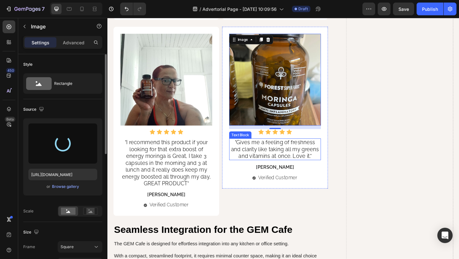
type input "[URL][DOMAIN_NAME]"
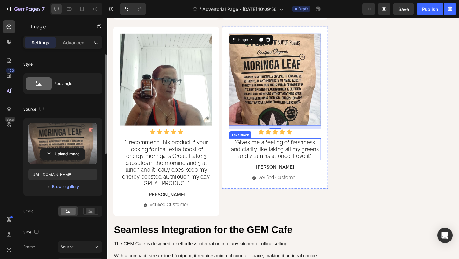
click at [279, 154] on p ""Gives me a feeling of freshness and clarity like taking all my greens and vita…" at bounding box center [289, 161] width 99 height 22
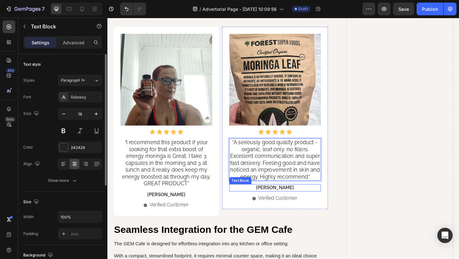
click at [291, 199] on p "[PERSON_NAME]" at bounding box center [289, 202] width 99 height 7
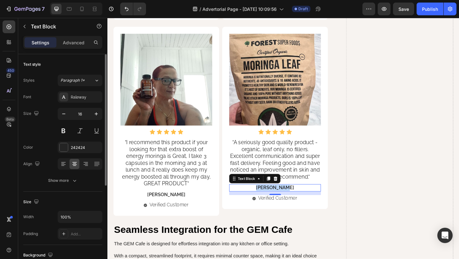
click at [291, 199] on p "[PERSON_NAME]" at bounding box center [289, 202] width 99 height 7
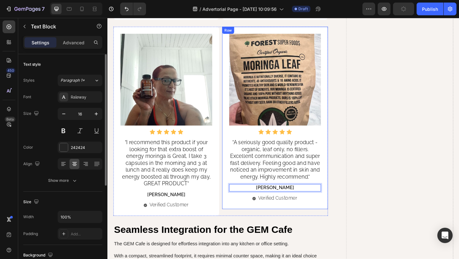
click at [233, 157] on div "Image Icon Icon Icon Icon Icon Icon List "A seriously good quality product - or…" at bounding box center [289, 126] width 115 height 198
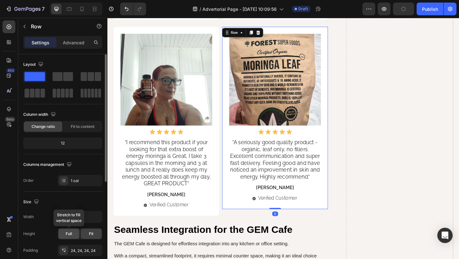
click at [69, 232] on span "Full" at bounding box center [69, 234] width 6 height 6
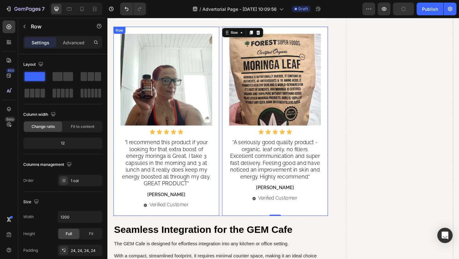
click at [131, 220] on div "Image Icon Icon Icon Icon Icon Icon List "I recommend this product if your look…" at bounding box center [171, 130] width 115 height 206
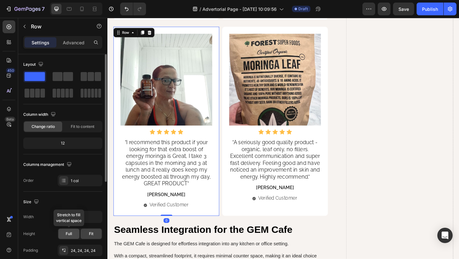
click at [69, 236] on span "Full" at bounding box center [69, 234] width 6 height 6
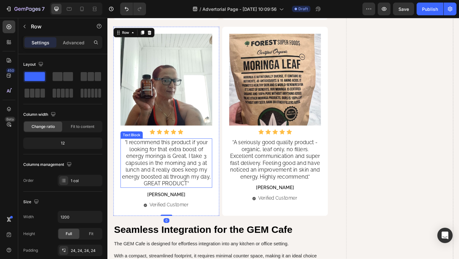
scroll to position [1537, 0]
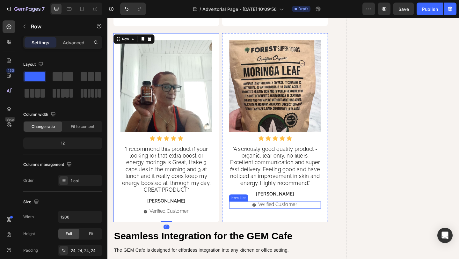
click at [241, 217] on div "Verified Customer" at bounding box center [290, 221] width 100 height 8
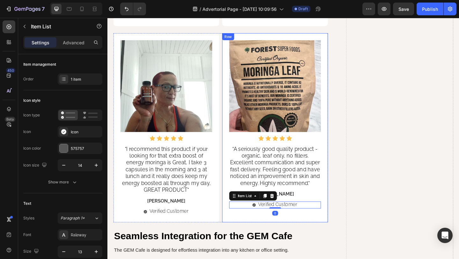
click at [236, 223] on div "Image Icon Icon Icon Icon Icon Icon List "A seriously good quality product - or…" at bounding box center [289, 137] width 115 height 206
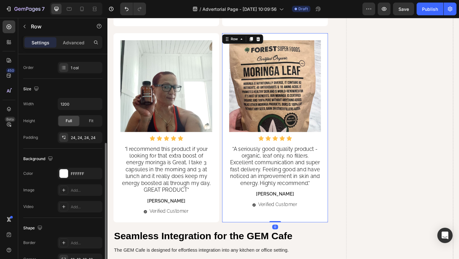
scroll to position [202, 0]
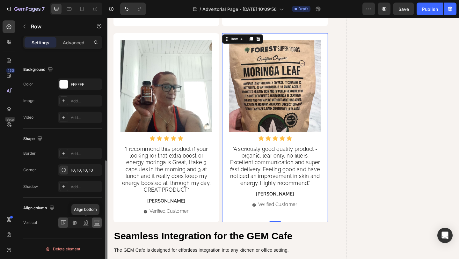
click at [92, 224] on div at bounding box center [97, 222] width 10 height 10
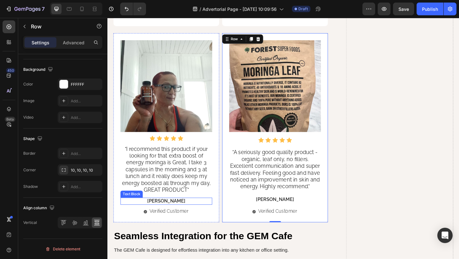
click at [126, 214] on p "[PERSON_NAME]" at bounding box center [171, 217] width 99 height 7
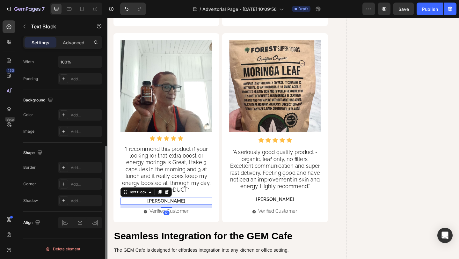
scroll to position [0, 0]
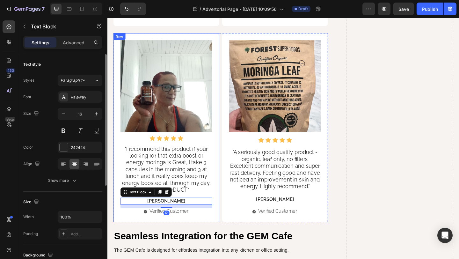
click at [119, 222] on div "Image Icon Icon Icon Icon Icon Icon List "I recommend this product if your look…" at bounding box center [171, 137] width 115 height 206
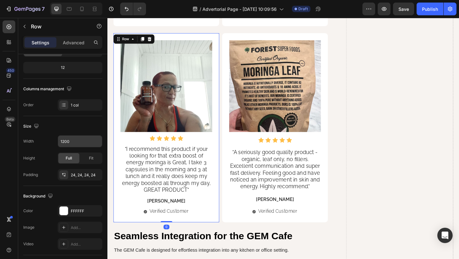
scroll to position [202, 0]
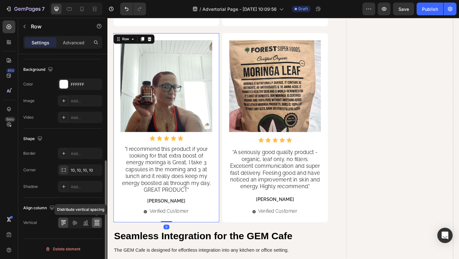
click at [96, 223] on icon at bounding box center [96, 223] width 4 height 1
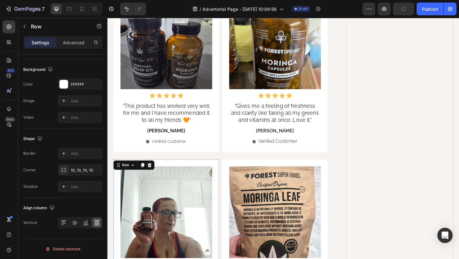
scroll to position [1358, 0]
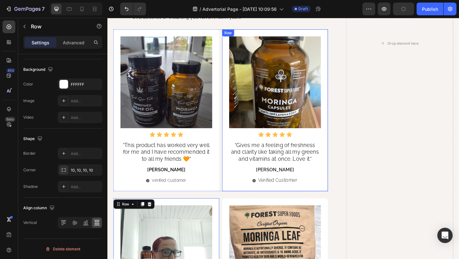
click at [236, 187] on div "Image Icon Icon Icon Icon Icon Icon List "Gives me a feeling of freshness and c…" at bounding box center [289, 118] width 115 height 176
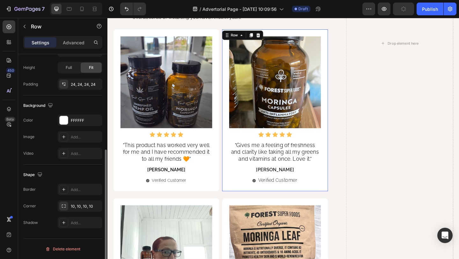
scroll to position [166, 0]
click at [63, 68] on div "Full" at bounding box center [68, 67] width 21 height 10
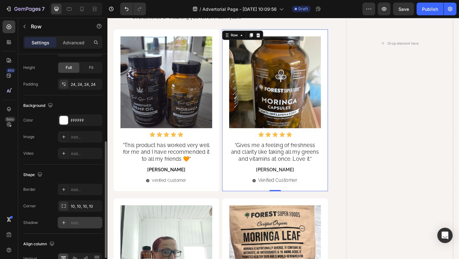
scroll to position [202, 0]
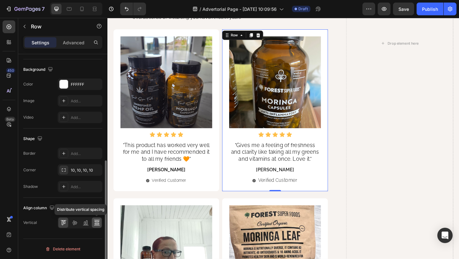
click at [94, 221] on icon at bounding box center [97, 222] width 6 height 6
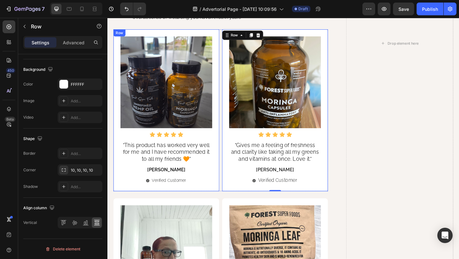
click at [208, 197] on div "Image Icon Icon Icon Icon Icon Icon List "This product has worked very well for…" at bounding box center [171, 118] width 115 height 176
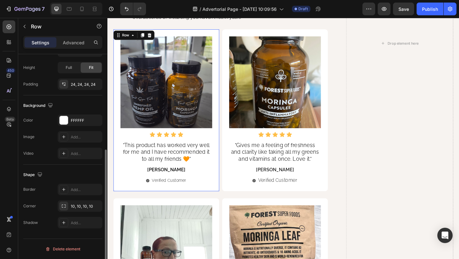
scroll to position [166, 0]
click at [68, 72] on div "Full" at bounding box center [68, 67] width 21 height 10
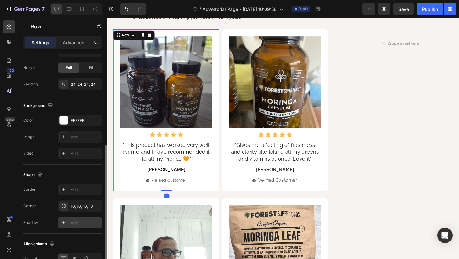
scroll to position [202, 0]
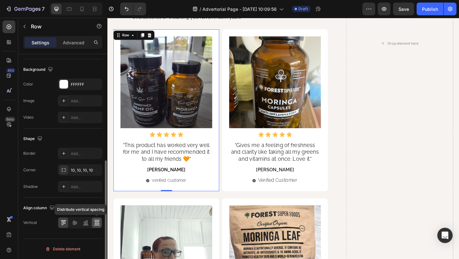
click at [93, 227] on div at bounding box center [97, 222] width 10 height 10
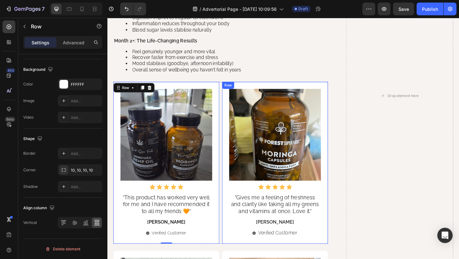
scroll to position [1290, 0]
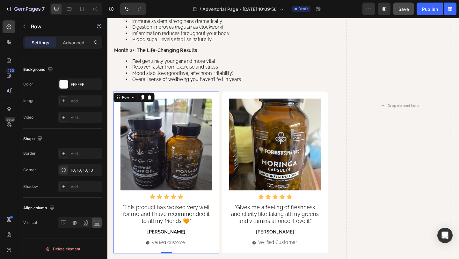
click at [402, 11] on span "Save" at bounding box center [403, 8] width 11 height 5
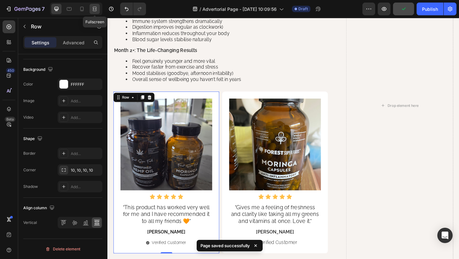
click at [95, 10] on icon at bounding box center [94, 9] width 2 height 2
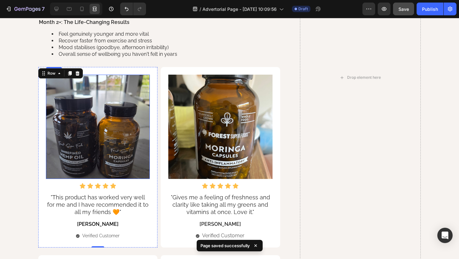
scroll to position [1317, 0]
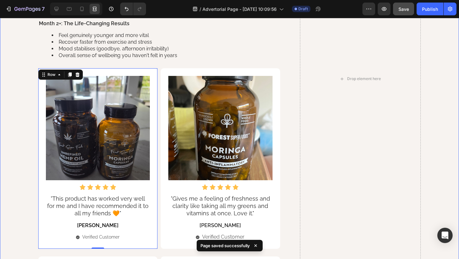
click at [20, 81] on div "Why Haven't You Heard About This Nutritional Goldmine? Heading For thousands of…" at bounding box center [229, 79] width 446 height 1692
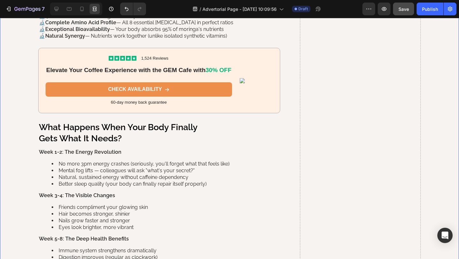
scroll to position [1057, 0]
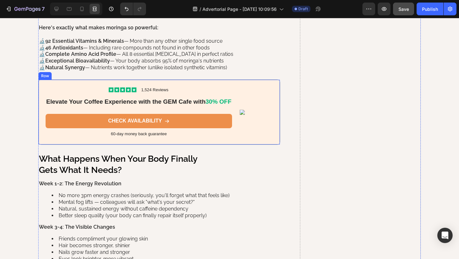
scroll to position [999, 0]
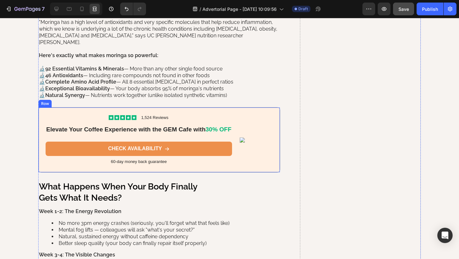
click at [251, 107] on div "Icon Icon Icon Icon Icon Icon List 1,524 Reviews Text Block Row Elevate Your Co…" at bounding box center [159, 139] width 242 height 65
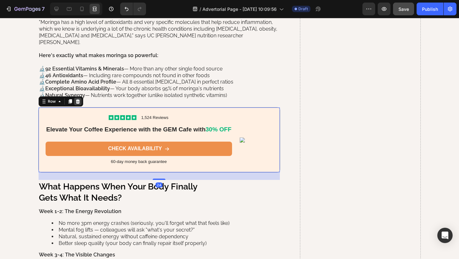
click at [79, 99] on icon at bounding box center [78, 101] width 4 height 4
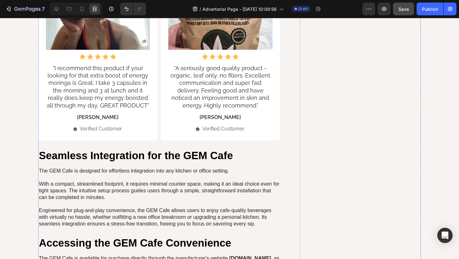
scroll to position [1598, 0]
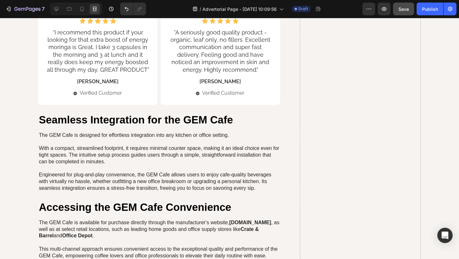
click at [79, 113] on h2 "Seamless Integration for the GEM Cafe" at bounding box center [159, 120] width 242 height 15
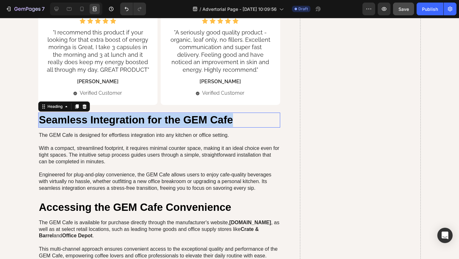
click at [79, 113] on p "Seamless Integration for the GEM Cafe" at bounding box center [159, 120] width 241 height 14
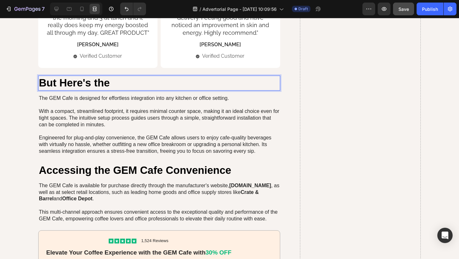
scroll to position [1570, 0]
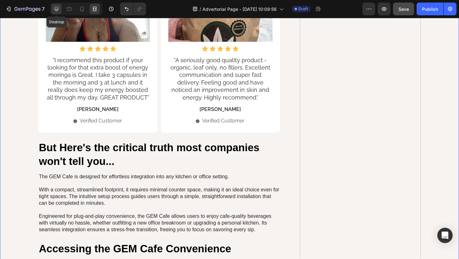
click at [55, 10] on icon at bounding box center [56, 9] width 6 height 6
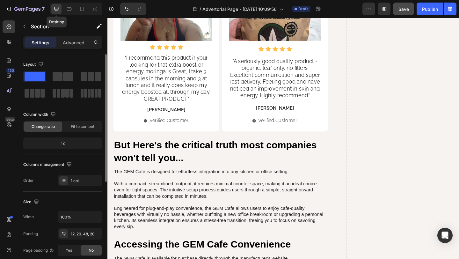
scroll to position [1568, 0]
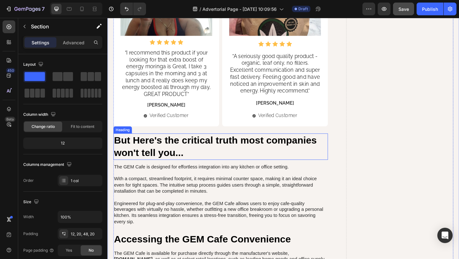
click at [143, 152] on p "But Here's the critical truth most companies won't tell you..." at bounding box center [230, 157] width 232 height 27
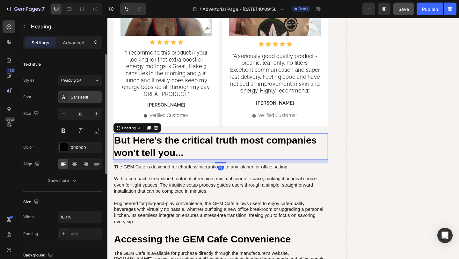
click at [74, 98] on div "Sans-serif" at bounding box center [86, 97] width 30 height 6
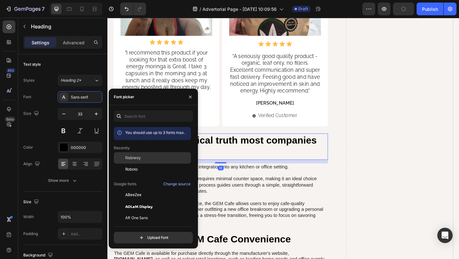
click at [132, 156] on span "Raleway" at bounding box center [133, 158] width 16 height 6
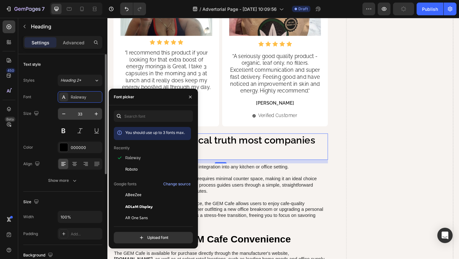
click at [85, 115] on input "33" at bounding box center [79, 113] width 21 height 11
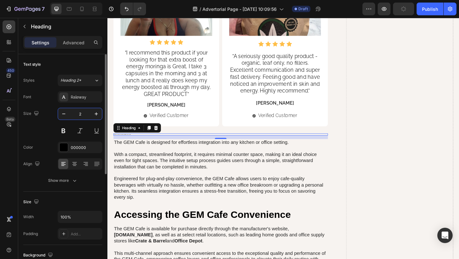
type input "27"
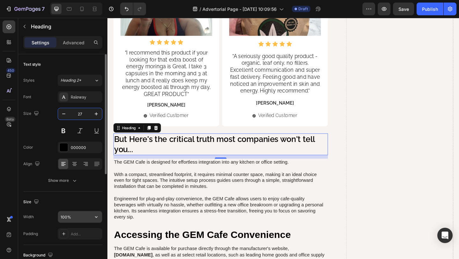
type input "27"
click at [74, 222] on input "100%" at bounding box center [80, 216] width 44 height 11
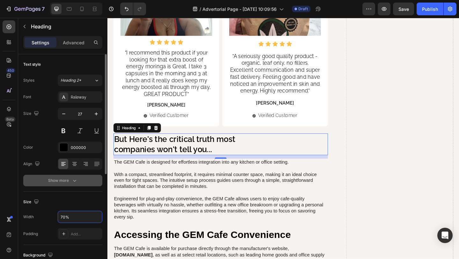
type input "70%"
click at [61, 184] on button "Show more" at bounding box center [62, 180] width 79 height 11
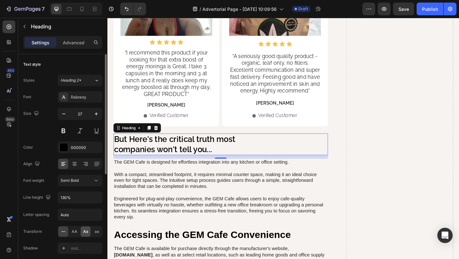
click at [84, 230] on span "Aa" at bounding box center [85, 232] width 5 height 6
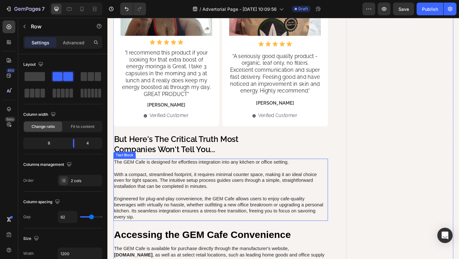
click at [162, 177] on p "The GEM Cafe is designed for effortless integration into any kitchen or office …" at bounding box center [230, 205] width 232 height 66
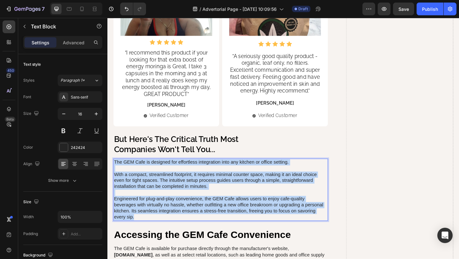
drag, startPoint x: 141, startPoint y: 228, endPoint x: 115, endPoint y: 169, distance: 64.2
click at [115, 172] on p "The GEM Cafe is designed for effortless integration into any kitchen or office …" at bounding box center [230, 205] width 232 height 66
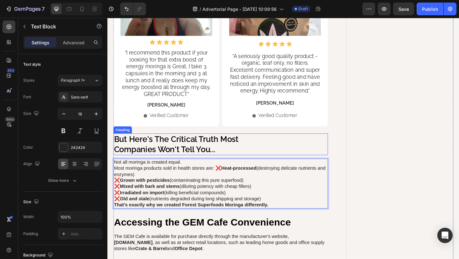
click at [258, 159] on h2 "but here's the critical truth most companies won't tell you..." at bounding box center [195, 155] width 163 height 24
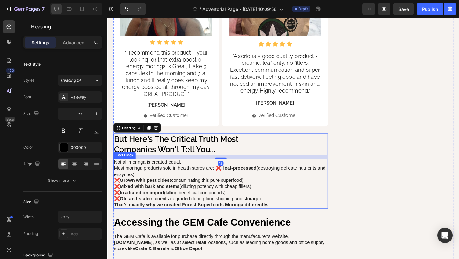
click at [233, 172] on p "Not all moringa is created equal." at bounding box center [230, 175] width 232 height 7
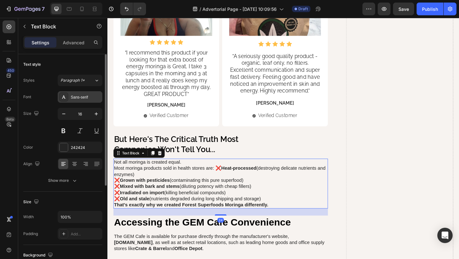
click at [74, 96] on div "Sans-serif" at bounding box center [86, 97] width 30 height 6
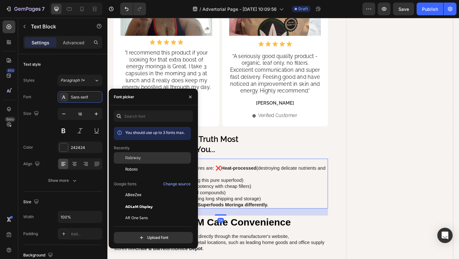
click at [133, 201] on div "Raleway" at bounding box center [152, 206] width 77 height 11
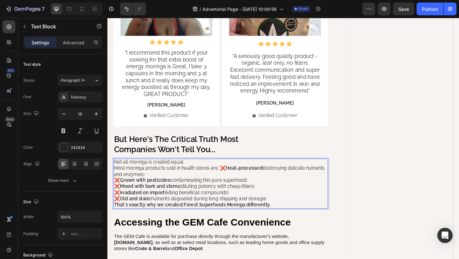
click at [188, 178] on p "Most moringa products sold in health stores are: ❌ Heat-processed (destroying d…" at bounding box center [230, 198] width 232 height 40
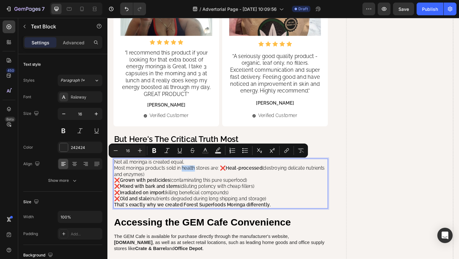
click at [200, 178] on p "Most moringa products sold in health stores are: ❌ Heat-processed (destroying d…" at bounding box center [230, 198] width 232 height 40
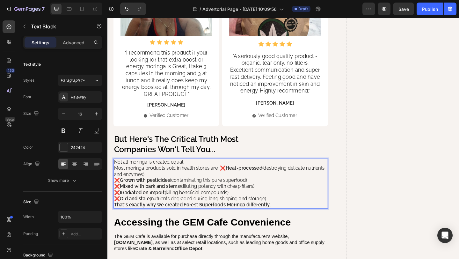
click at [193, 172] on p "Not all moringa is created equal." at bounding box center [230, 175] width 232 height 7
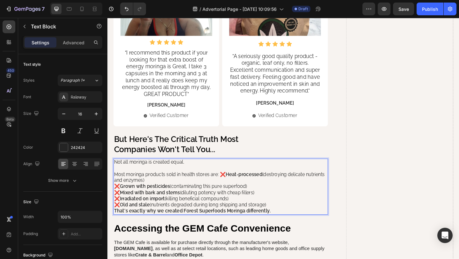
click at [153, 190] on p "Most moringa products sold in health stores are: ❌ Heat-processed (destroying d…" at bounding box center [230, 205] width 232 height 40
click at [229, 185] on p "Most moringa products sold in health stores are: ❌ Heat-processed (destroying d…" at bounding box center [230, 205] width 232 height 40
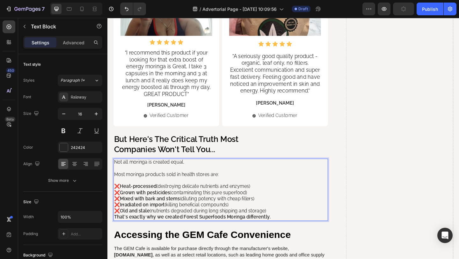
click at [287, 221] on p "❌ Heat-processed (destroying delicate nutrients and enzymes) ❌ Grown with pesti…" at bounding box center [230, 214] width 232 height 33
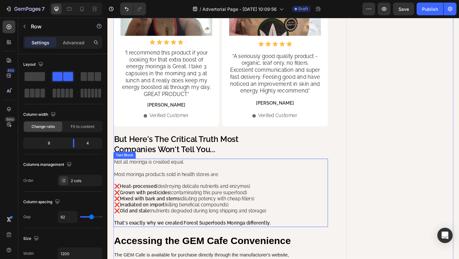
click at [235, 213] on p "❌ Heat-processed (destroying delicate nutrients and enzymes) ❌ Grown with pesti…" at bounding box center [230, 214] width 232 height 33
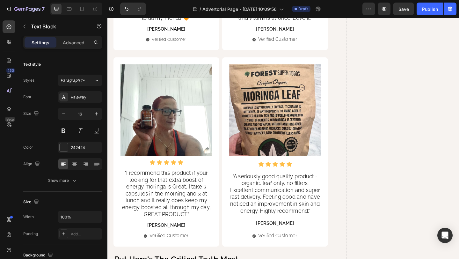
scroll to position [1437, 0]
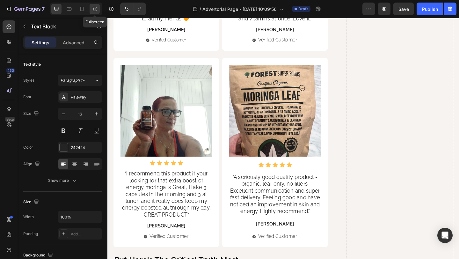
click at [95, 10] on icon at bounding box center [94, 9] width 6 height 6
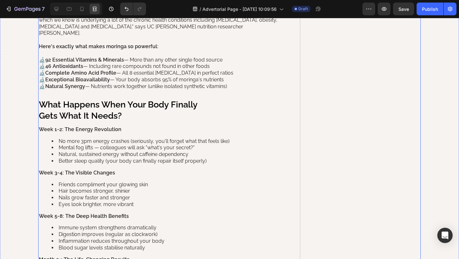
scroll to position [1015, 0]
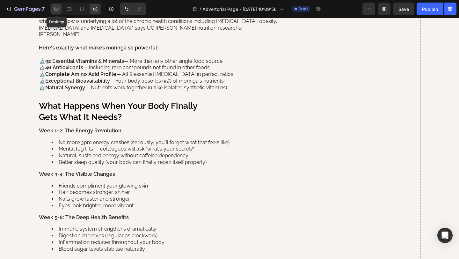
click at [55, 10] on icon at bounding box center [56, 9] width 6 height 6
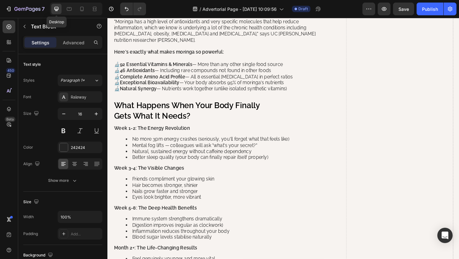
scroll to position [1018, 0]
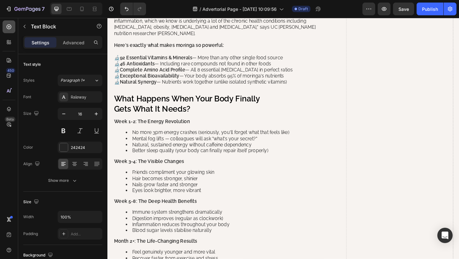
click at [9, 30] on div at bounding box center [9, 26] width 13 height 13
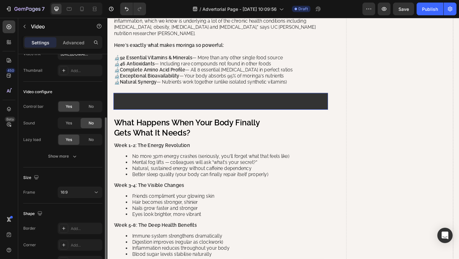
scroll to position [67, 0]
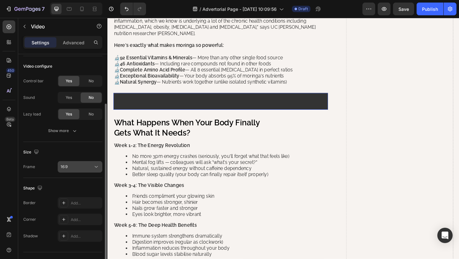
click at [69, 169] on div "16:9" at bounding box center [77, 167] width 33 height 6
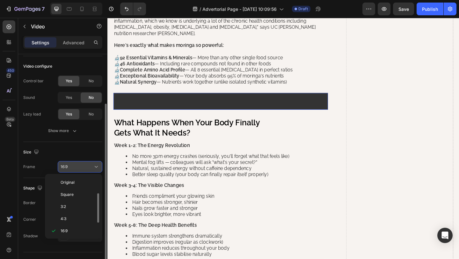
scroll to position [11, 0]
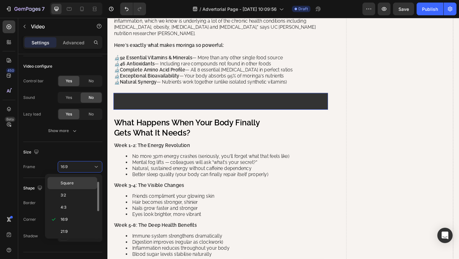
click at [67, 184] on span "Square" at bounding box center [67, 183] width 13 height 6
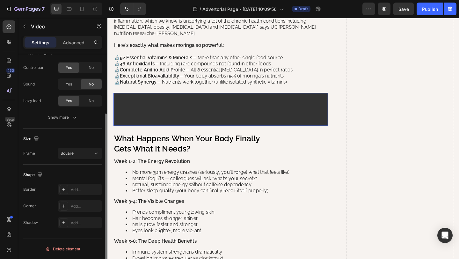
scroll to position [0, 0]
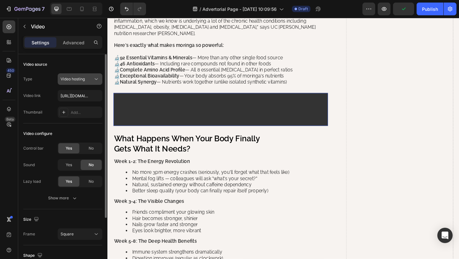
click at [92, 78] on div "Video hosting" at bounding box center [77, 79] width 33 height 6
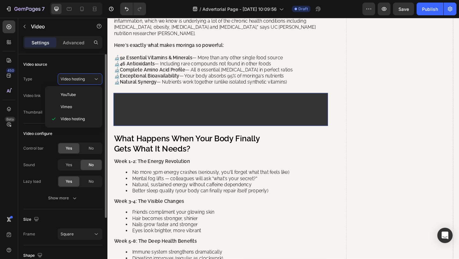
click at [80, 65] on div "Video source" at bounding box center [62, 64] width 79 height 10
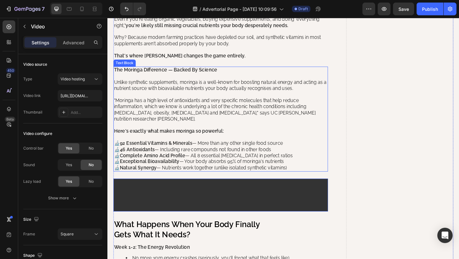
scroll to position [939, 0]
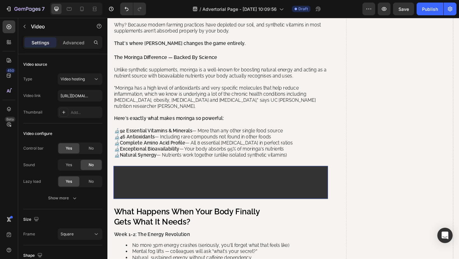
click at [154, 183] on icon at bounding box center [156, 185] width 4 height 4
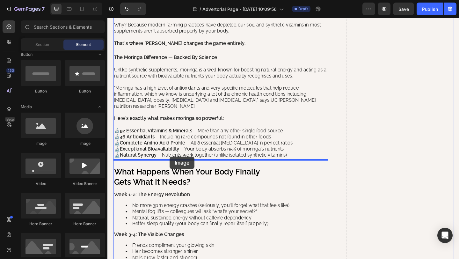
drag, startPoint x: 182, startPoint y: 173, endPoint x: 175, endPoint y: 169, distance: 8.3
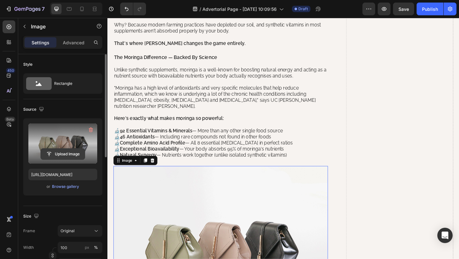
click at [58, 153] on input "file" at bounding box center [63, 154] width 44 height 11
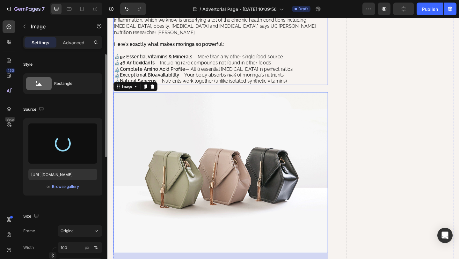
scroll to position [1031, 0]
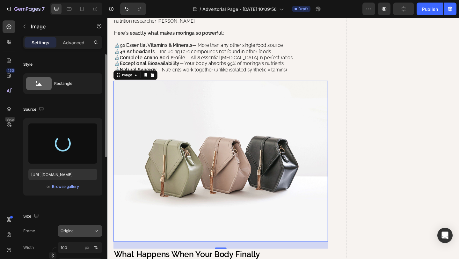
type input "https://cdn.shopify.com/s/files/1/0730/6949/4491/files/gempages_581612300645958…"
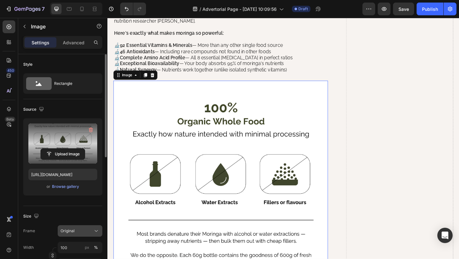
click at [77, 231] on div "Original" at bounding box center [76, 231] width 31 height 6
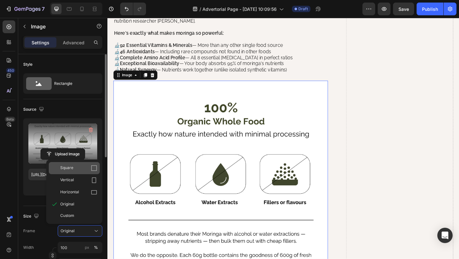
click at [79, 170] on div "Square" at bounding box center [78, 168] width 37 height 6
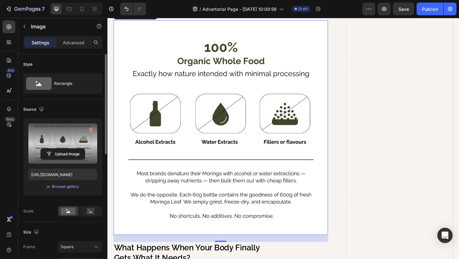
scroll to position [1098, 0]
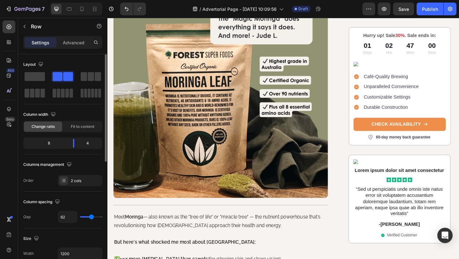
scroll to position [276, 0]
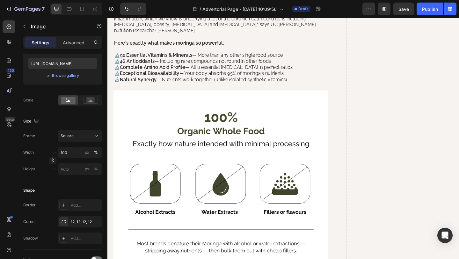
scroll to position [1038, 0]
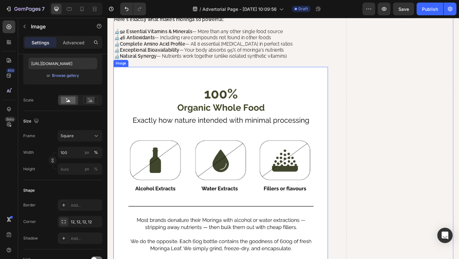
click at [193, 146] on img at bounding box center [230, 187] width 233 height 233
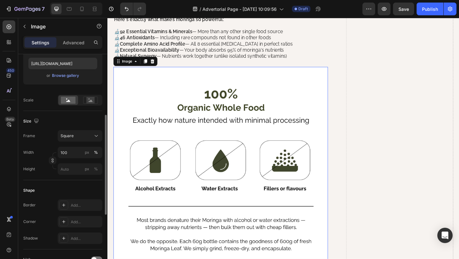
scroll to position [141, 0]
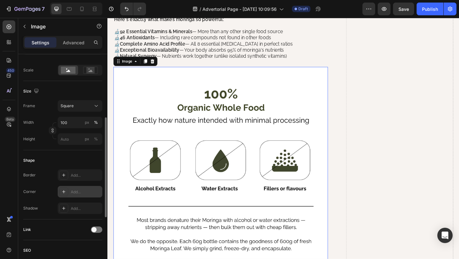
click at [80, 196] on div "Add..." at bounding box center [80, 191] width 45 height 11
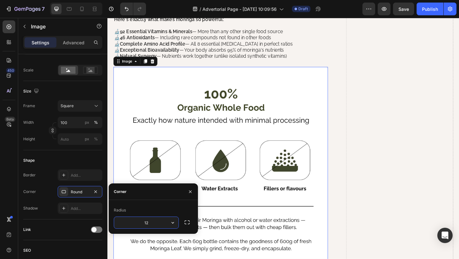
type input "12"
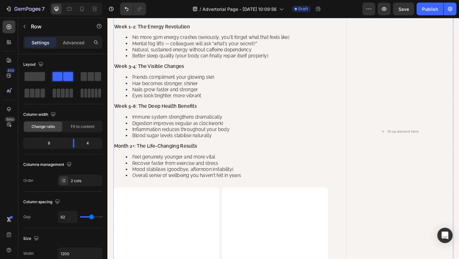
scroll to position [1550, 0]
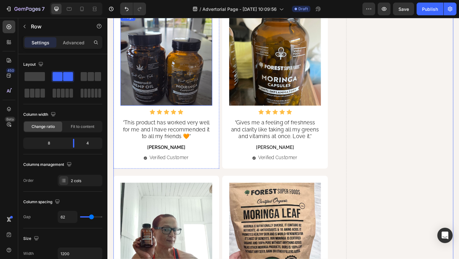
click at [193, 92] on img at bounding box center [171, 63] width 100 height 100
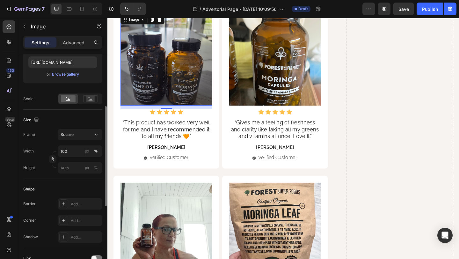
scroll to position [113, 0]
click at [79, 224] on div "Add..." at bounding box center [80, 218] width 45 height 11
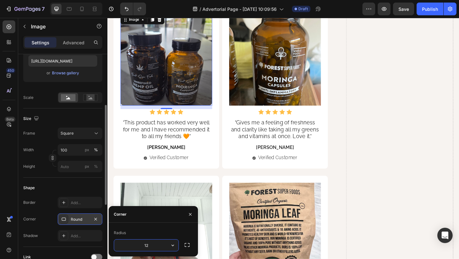
type input "12"
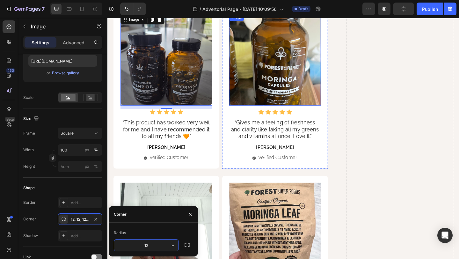
click at [281, 52] on img at bounding box center [290, 63] width 100 height 100
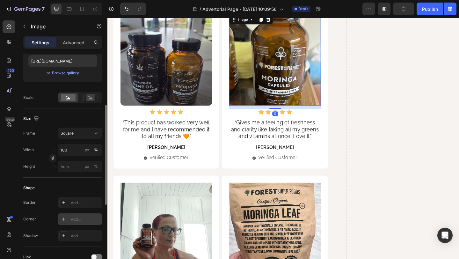
click at [69, 219] on div "Add..." at bounding box center [80, 218] width 45 height 11
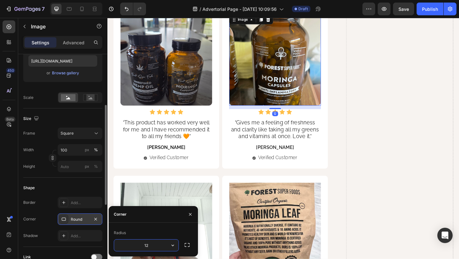
type input "12"
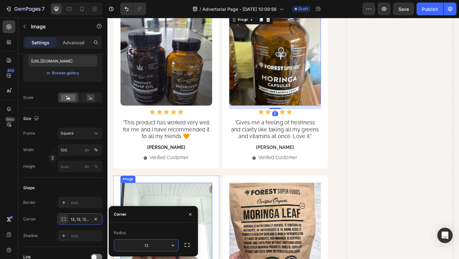
click at [155, 204] on img at bounding box center [171, 247] width 100 height 100
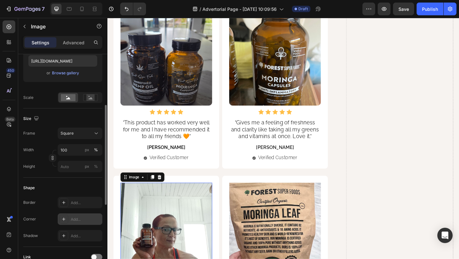
click at [65, 218] on icon at bounding box center [63, 218] width 5 height 5
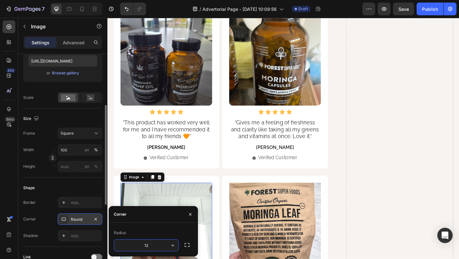
type input "12"
click at [186, 217] on button "button" at bounding box center [190, 214] width 10 height 10
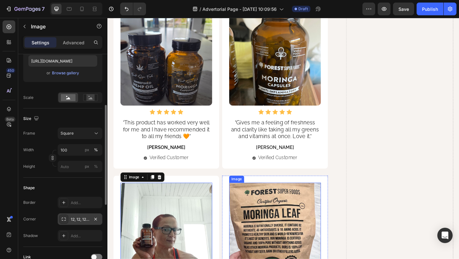
click at [262, 224] on img at bounding box center [290, 247] width 100 height 100
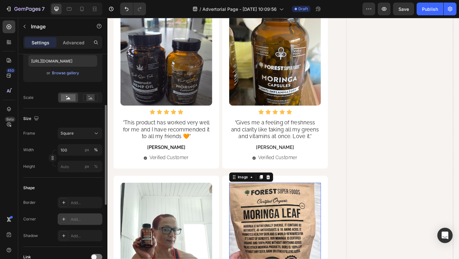
click at [74, 221] on div "Add..." at bounding box center [86, 219] width 30 height 6
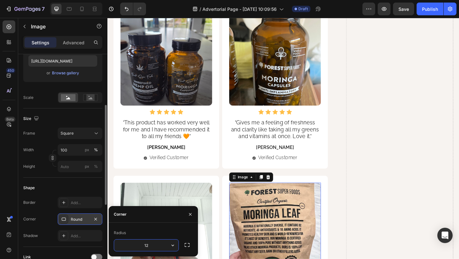
type input "12"
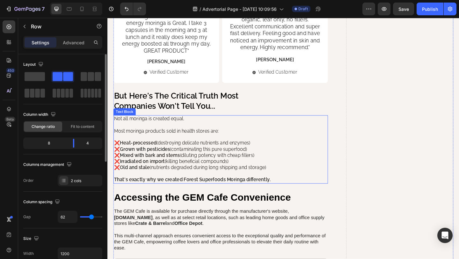
scroll to position [1856, 0]
click at [4, 22] on div at bounding box center [9, 26] width 13 height 13
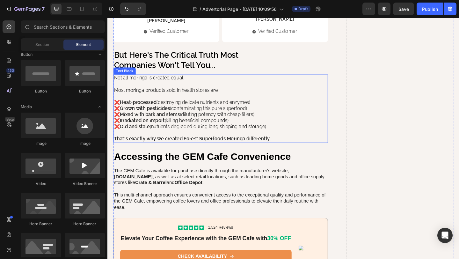
scroll to position [1902, 0]
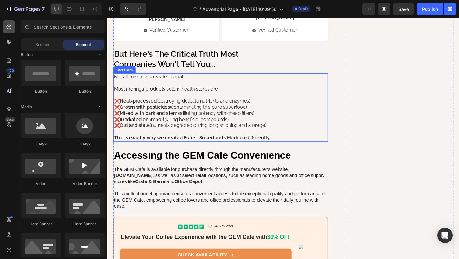
click at [9, 27] on icon at bounding box center [9, 27] width 5 height 5
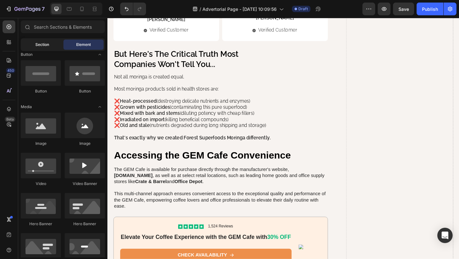
click at [37, 47] on span "Section" at bounding box center [42, 45] width 14 height 6
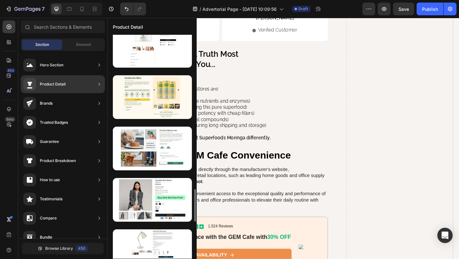
scroll to position [1042, 0]
